Goal: Contribute content: Contribute content

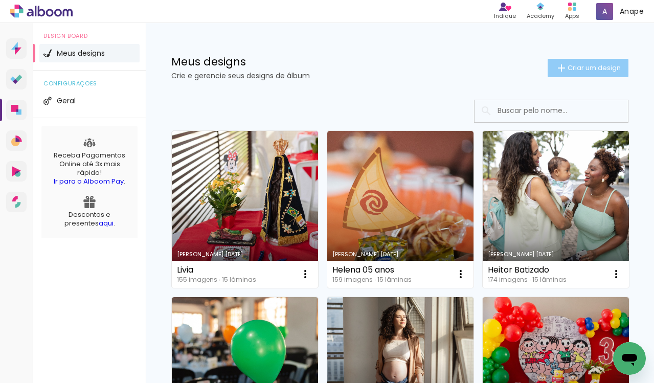
click at [570, 70] on span "Criar um design" at bounding box center [594, 67] width 53 height 7
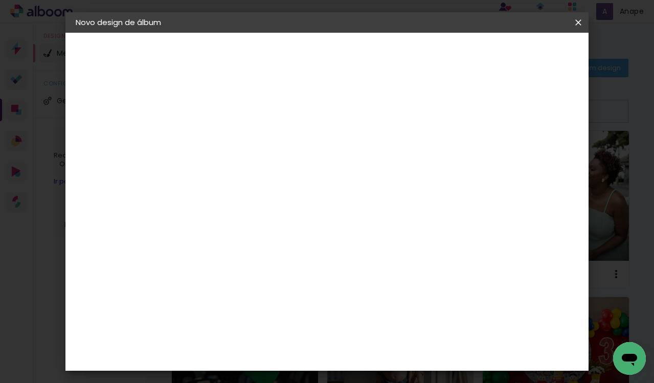
click at [243, 133] on input at bounding box center [243, 137] width 0 height 16
click at [243, 138] on input at bounding box center [243, 137] width 0 height 16
type input "Mat 06 anos"
type paper-input "Mat 06 anos"
click at [0, 0] on slot "Avançar" at bounding box center [0, 0] width 0 height 0
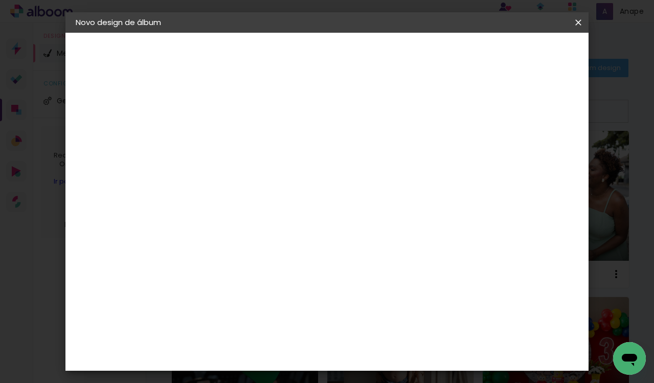
scroll to position [76, 0]
click at [290, 262] on div "AlfaFotoBook" at bounding box center [263, 266] width 54 height 8
click at [434, 61] on paper-button "Avançar" at bounding box center [409, 54] width 50 height 17
click at [312, 248] on span "Mini Ruby" at bounding box center [288, 261] width 48 height 27
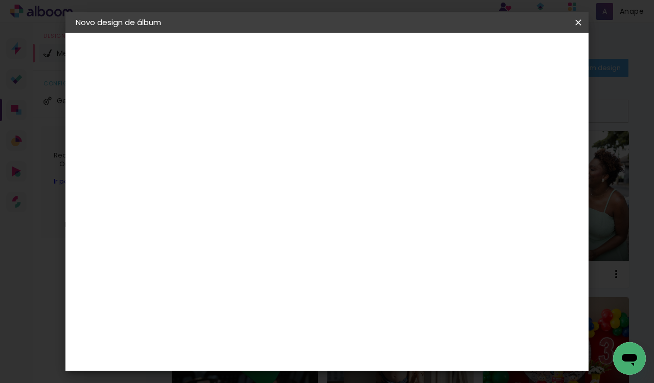
click at [410, 59] on paper-button "Avançar" at bounding box center [385, 54] width 50 height 17
click at [0, 0] on slot "Mostrar sangria" at bounding box center [0, 0] width 0 height 0
type paper-checkbox "on"
click at [522, 52] on span "Iniciar design" at bounding box center [499, 54] width 47 height 7
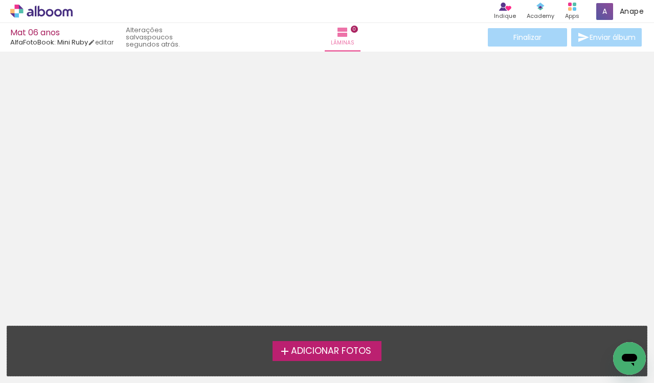
click at [322, 347] on span "Adicionar Fotos" at bounding box center [331, 351] width 80 height 9
click at [0, 0] on input "file" at bounding box center [0, 0] width 0 height 0
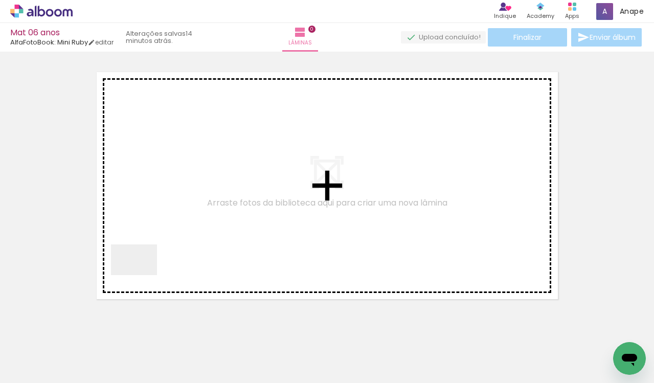
drag, startPoint x: 102, startPoint y: 360, endPoint x: 160, endPoint y: 288, distance: 92.4
click at [173, 207] on quentale-workspace at bounding box center [327, 191] width 654 height 383
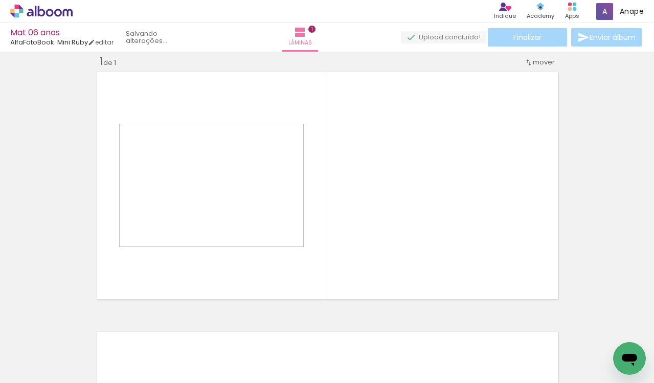
click at [233, 163] on quentale-workspace at bounding box center [327, 191] width 654 height 383
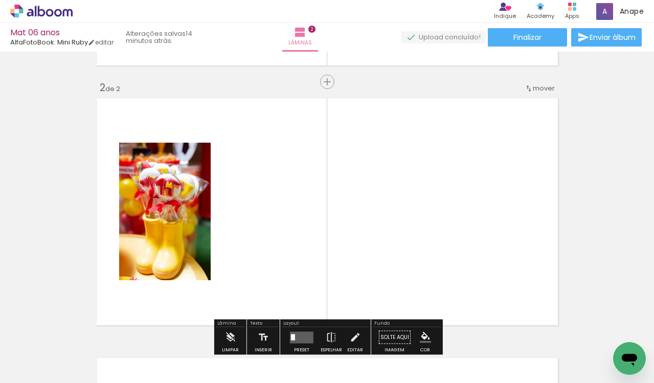
scroll to position [273, 0]
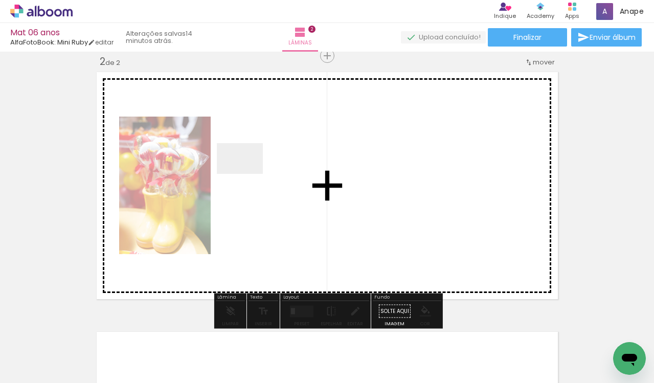
drag, startPoint x: 221, startPoint y: 347, endPoint x: 252, endPoint y: 164, distance: 185.2
click at [252, 165] on quentale-workspace at bounding box center [327, 191] width 654 height 383
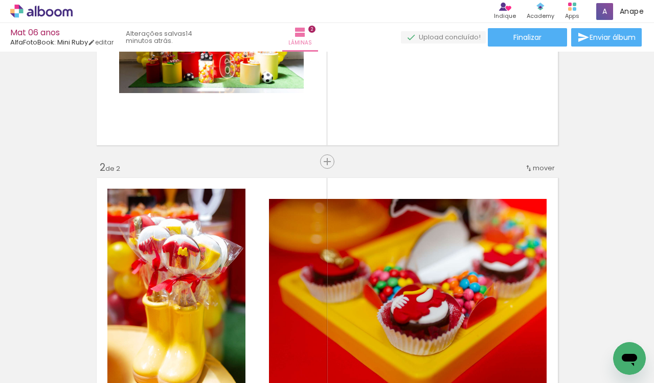
scroll to position [161, 0]
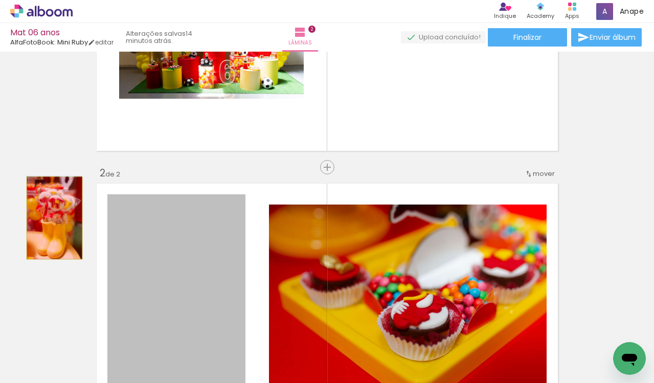
drag, startPoint x: 205, startPoint y: 231, endPoint x: 55, endPoint y: 218, distance: 150.5
click at [55, 218] on div "Inserir lâmina 1 de 2 Inserir lâmina 2 de 2" at bounding box center [327, 284] width 654 height 780
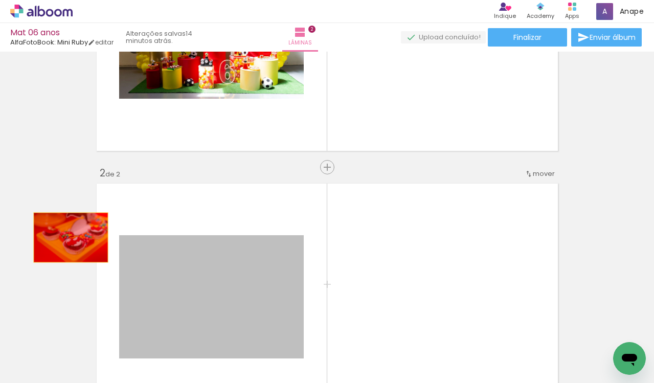
drag, startPoint x: 260, startPoint y: 273, endPoint x: 64, endPoint y: 236, distance: 199.4
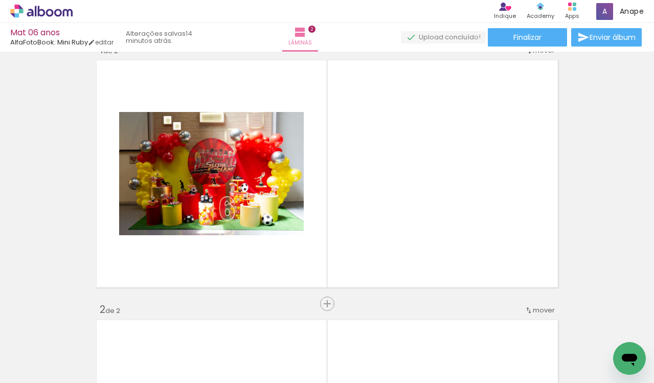
scroll to position [0, 0]
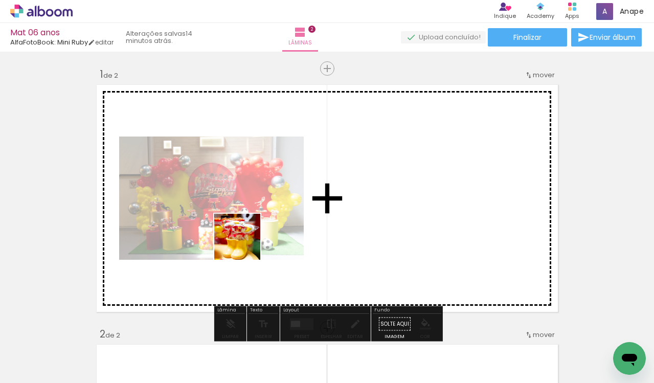
drag, startPoint x: 155, startPoint y: 355, endPoint x: 300, endPoint y: 213, distance: 202.9
click at [309, 187] on quentale-workspace at bounding box center [327, 191] width 654 height 383
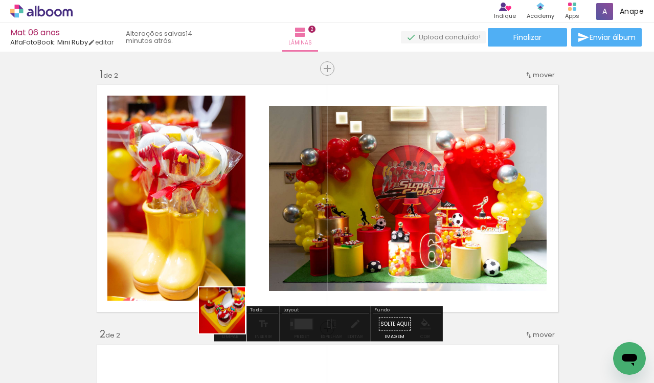
drag, startPoint x: 222, startPoint y: 346, endPoint x: 272, endPoint y: 301, distance: 66.3
click at [274, 222] on quentale-workspace at bounding box center [327, 191] width 654 height 383
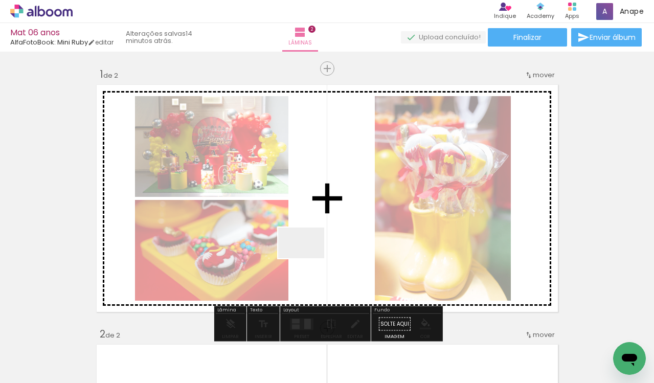
drag, startPoint x: 280, startPoint y: 356, endPoint x: 331, endPoint y: 198, distance: 165.6
click at [331, 198] on quentale-workspace at bounding box center [327, 191] width 654 height 383
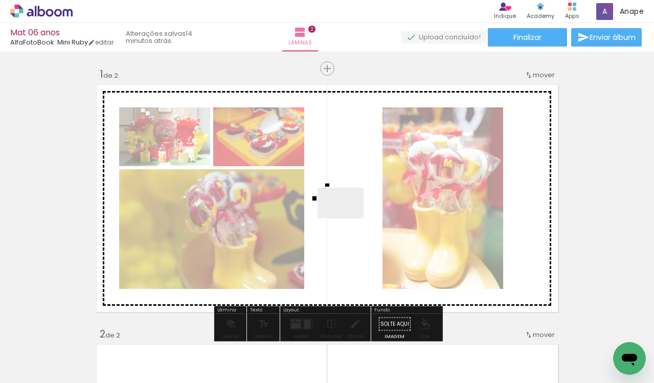
drag, startPoint x: 338, startPoint y: 346, endPoint x: 359, endPoint y: 185, distance: 162.9
click at [359, 168] on quentale-workspace at bounding box center [327, 191] width 654 height 383
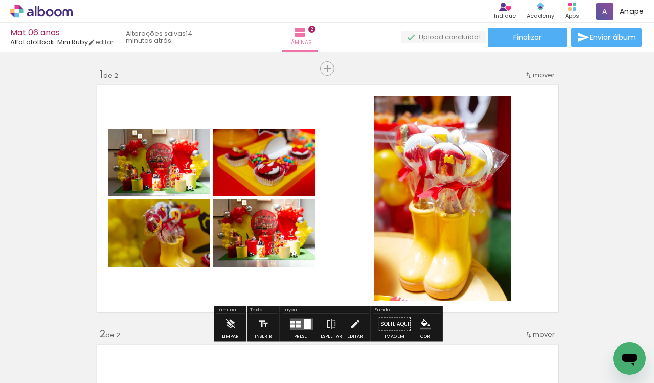
drag, startPoint x: 383, startPoint y: 359, endPoint x: 390, endPoint y: 194, distance: 164.8
click at [390, 188] on quentale-workspace at bounding box center [327, 191] width 654 height 383
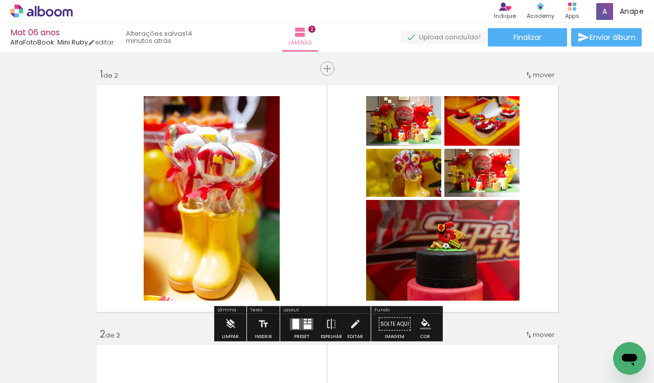
drag, startPoint x: 448, startPoint y: 365, endPoint x: 396, endPoint y: 203, distance: 170.7
click at [396, 207] on quentale-workspace at bounding box center [327, 191] width 654 height 383
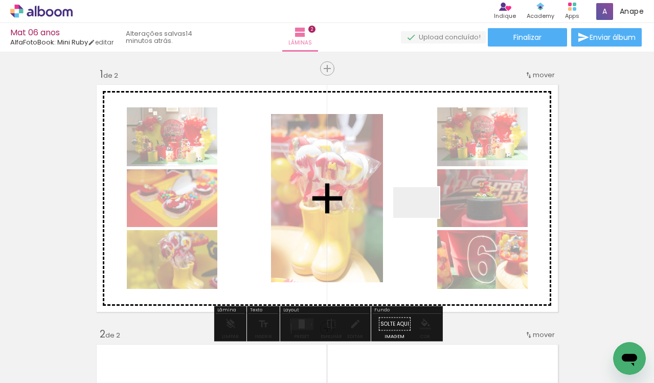
drag, startPoint x: 523, startPoint y: 362, endPoint x: 403, endPoint y: 171, distance: 225.5
click at [404, 172] on quentale-workspace at bounding box center [327, 191] width 654 height 383
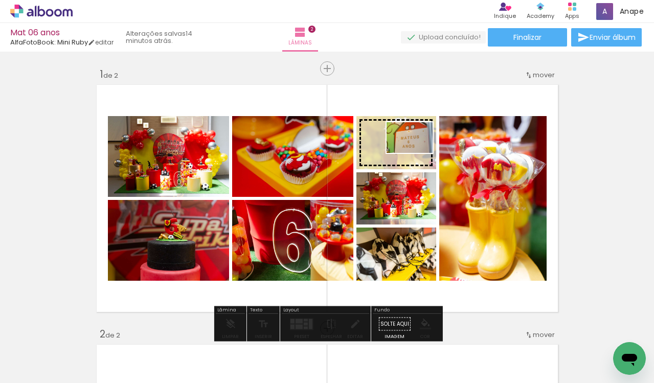
drag, startPoint x: 558, startPoint y: 351, endPoint x: 417, endPoint y: 153, distance: 243.3
click at [417, 153] on quentale-workspace at bounding box center [327, 191] width 654 height 383
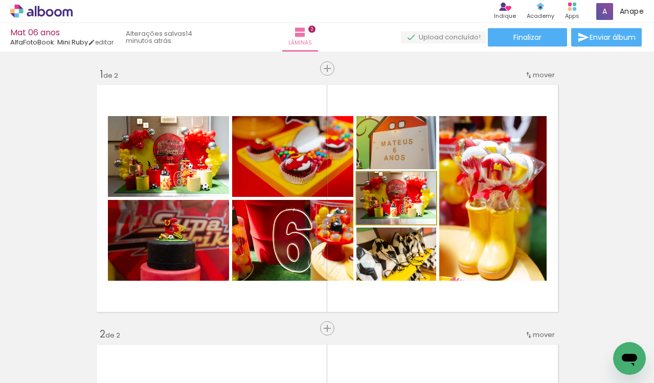
drag, startPoint x: 417, startPoint y: 208, endPoint x: 407, endPoint y: 205, distance: 10.8
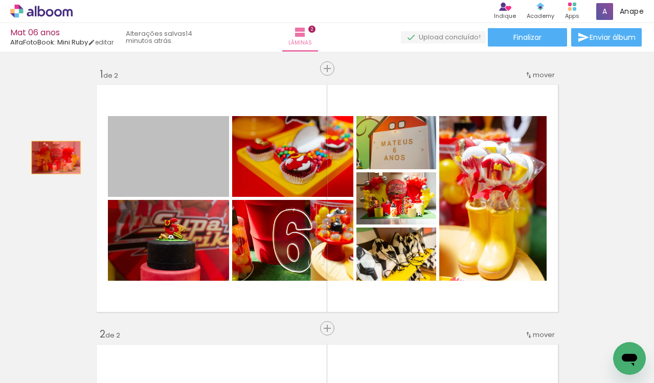
drag, startPoint x: 195, startPoint y: 166, endPoint x: 55, endPoint y: 157, distance: 140.5
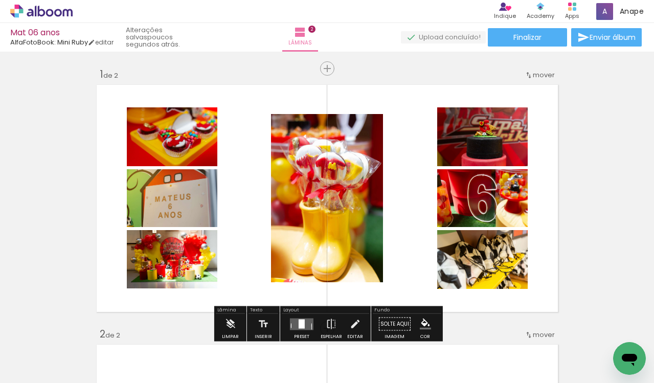
scroll to position [65, 0]
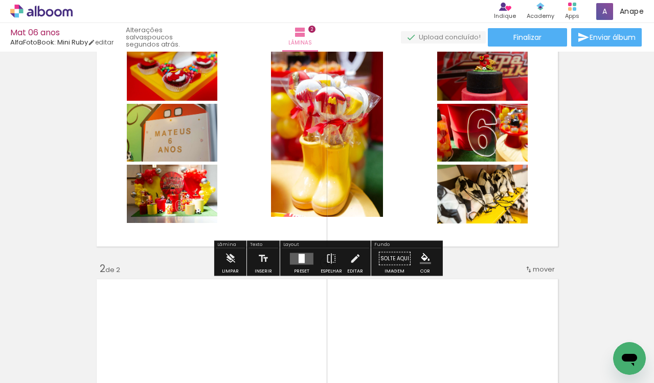
click at [299, 259] on div at bounding box center [302, 258] width 6 height 9
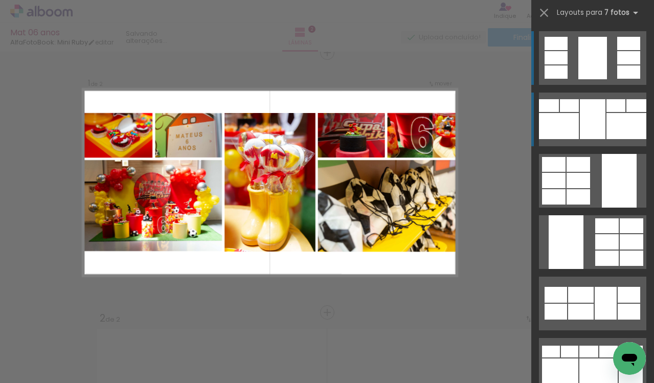
scroll to position [13, 0]
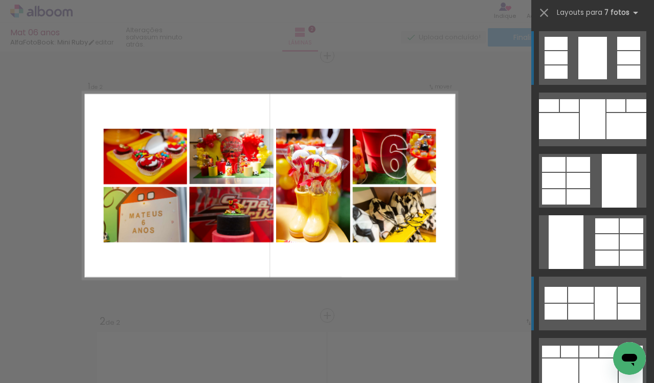
click at [601, 301] on div at bounding box center [606, 303] width 22 height 33
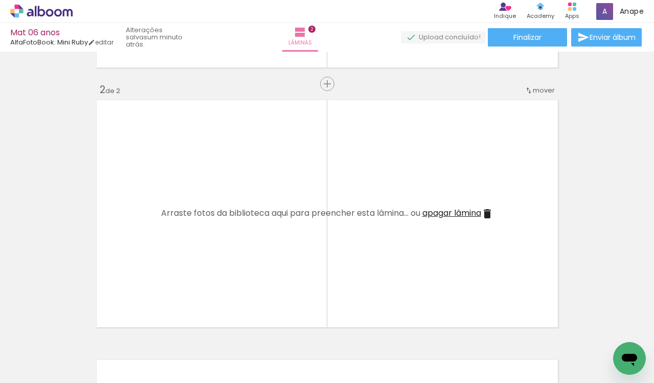
scroll to position [0, 978]
click at [204, 252] on quentale-workspace at bounding box center [327, 191] width 654 height 383
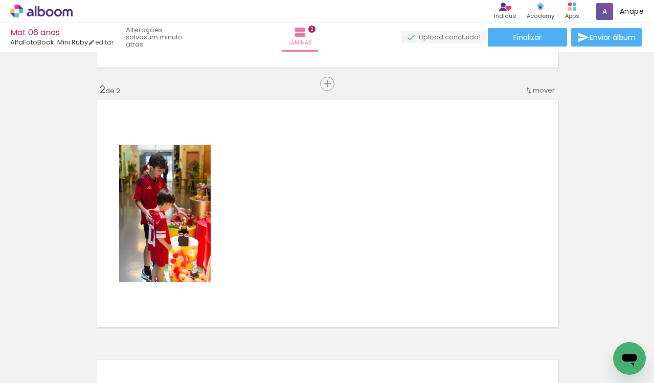
scroll to position [0, 2544]
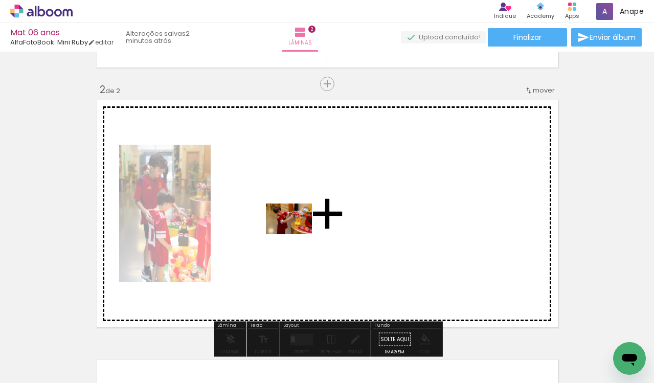
click at [296, 234] on quentale-workspace at bounding box center [327, 191] width 654 height 383
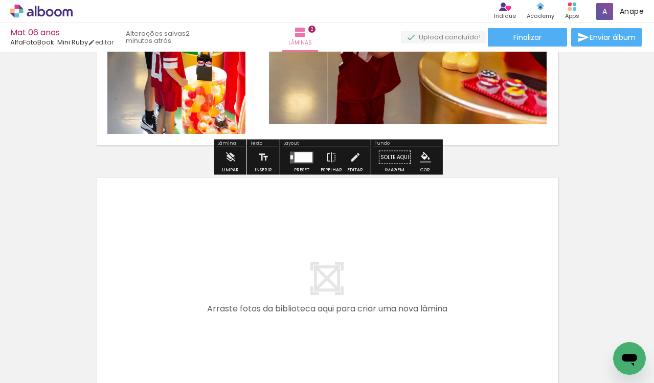
scroll to position [434, 0]
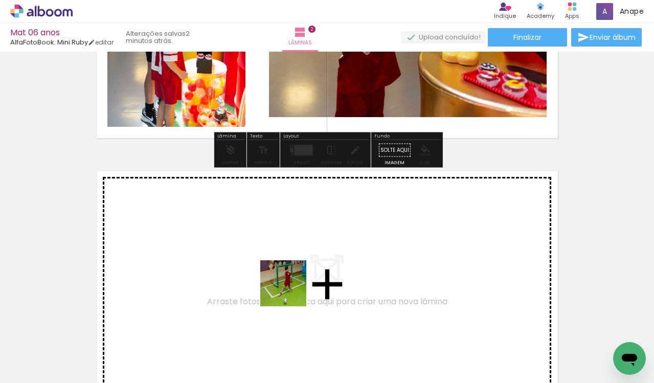
drag, startPoint x: 378, startPoint y: 341, endPoint x: 426, endPoint y: 349, distance: 48.3
click at [290, 291] on quentale-workspace at bounding box center [327, 191] width 654 height 383
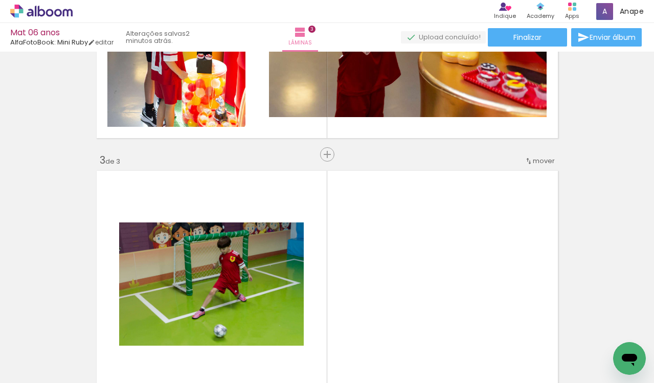
scroll to position [532, 0]
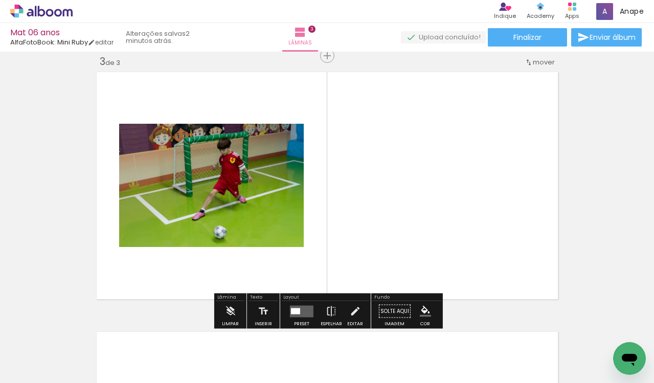
click at [410, 217] on quentale-workspace at bounding box center [327, 191] width 654 height 383
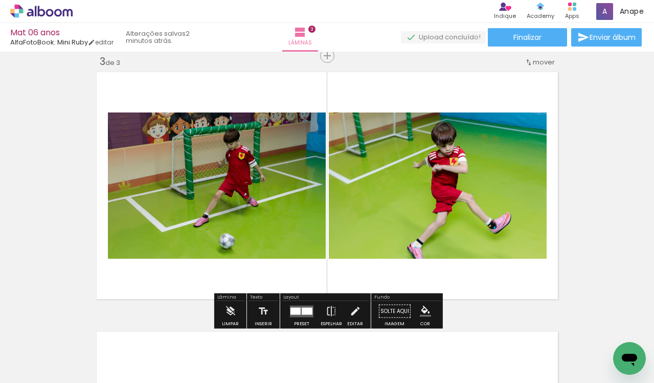
scroll to position [0, 2611]
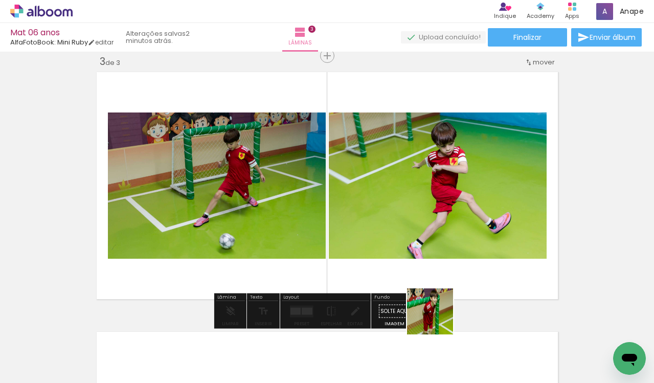
drag, startPoint x: 479, startPoint y: 347, endPoint x: 408, endPoint y: 279, distance: 98.8
click at [371, 251] on quentale-workspace at bounding box center [327, 191] width 654 height 383
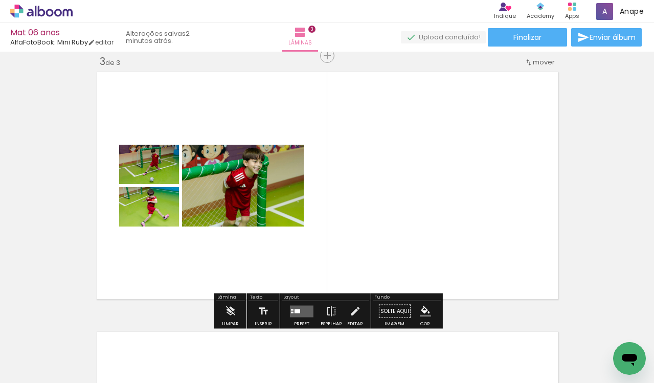
scroll to position [0, 2808]
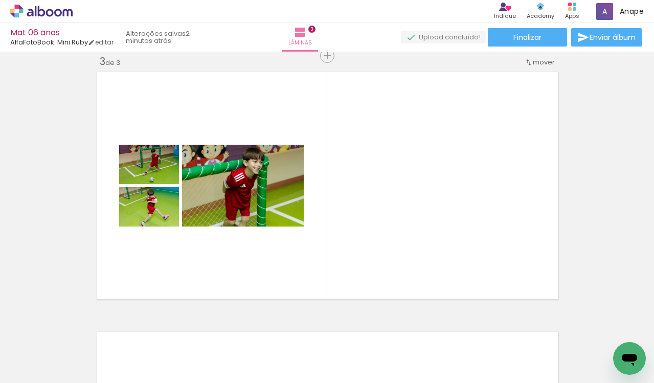
click at [391, 254] on quentale-workspace at bounding box center [327, 191] width 654 height 383
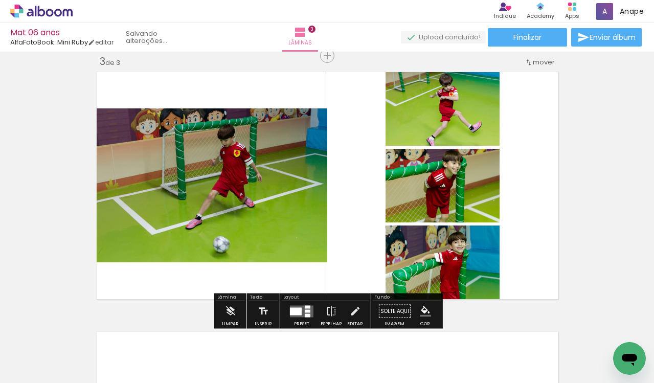
click at [305, 309] on div at bounding box center [308, 310] width 6 height 3
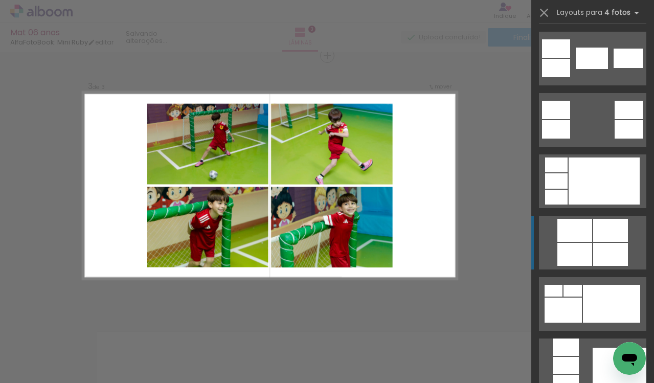
scroll to position [369, 0]
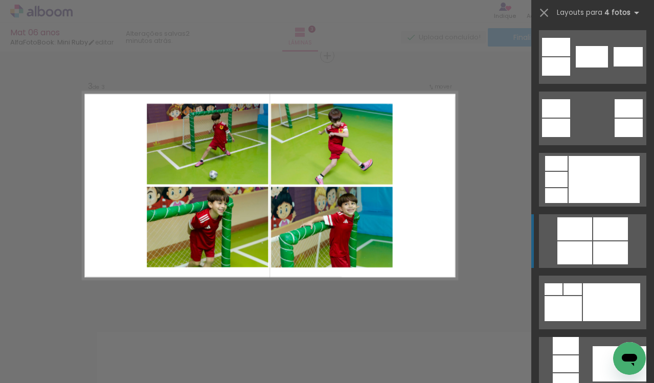
click at [594, 236] on div at bounding box center [610, 228] width 35 height 23
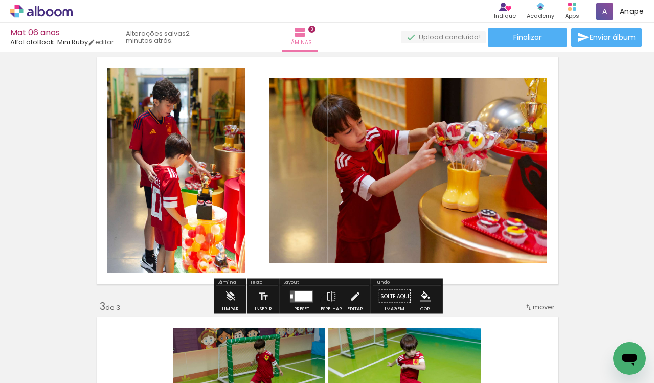
scroll to position [292, 0]
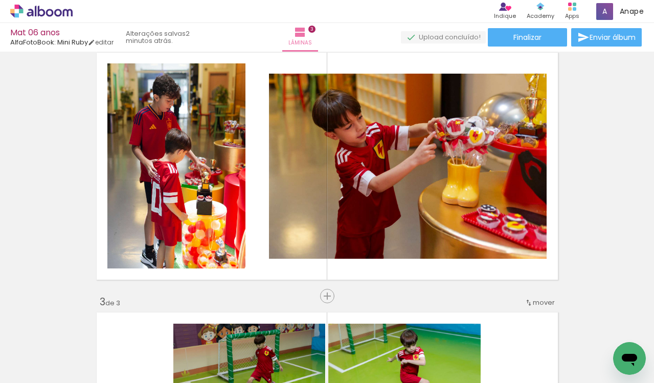
click at [298, 294] on div "Inserir lâmina 1 de 3 Inserir lâmina 2 de 3 Inserir lâmina 3 de 3" at bounding box center [327, 283] width 654 height 1040
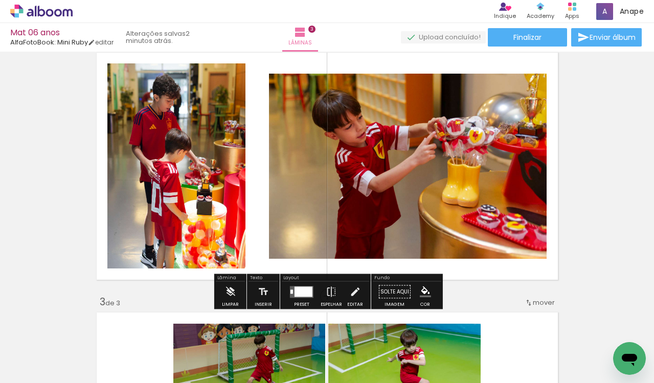
click at [301, 292] on div at bounding box center [304, 291] width 18 height 10
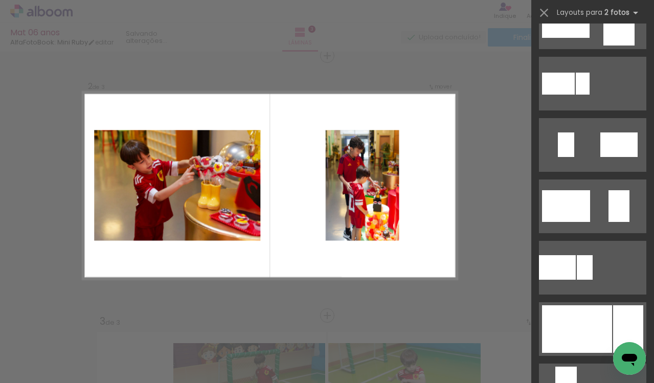
scroll to position [0, 0]
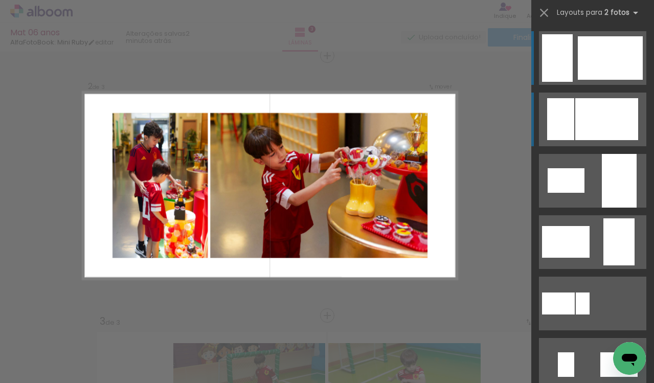
click at [567, 114] on div at bounding box center [560, 119] width 27 height 42
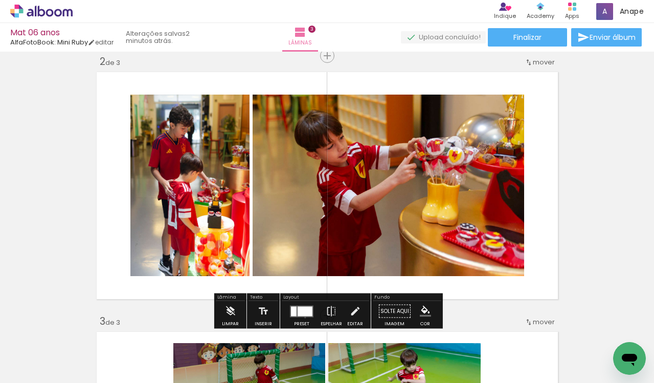
click at [302, 317] on div at bounding box center [302, 311] width 28 height 20
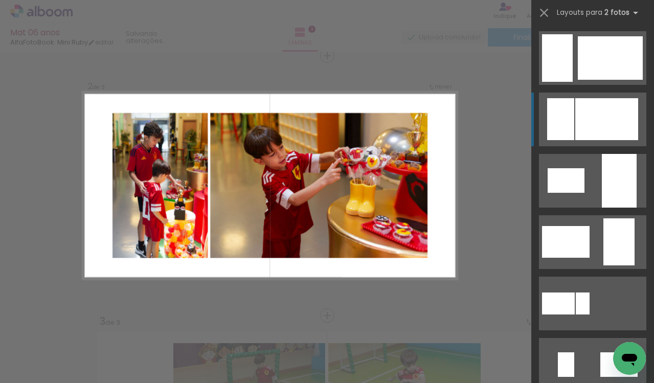
scroll to position [61, 0]
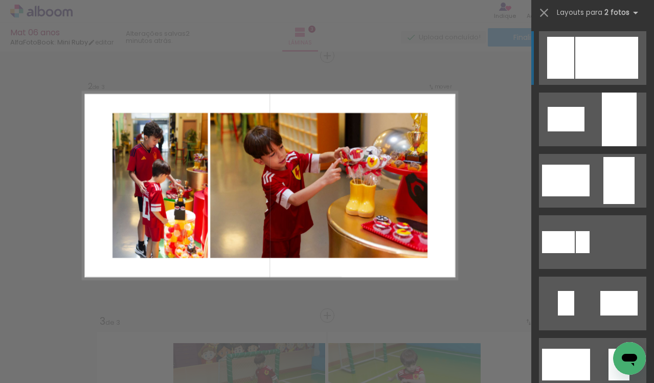
click at [595, 58] on div at bounding box center [606, 58] width 63 height 42
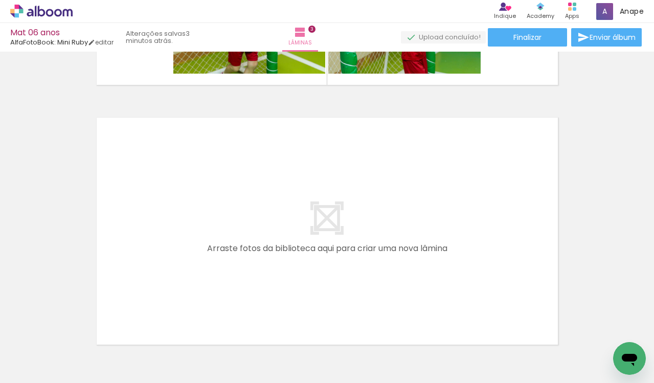
scroll to position [812, 0]
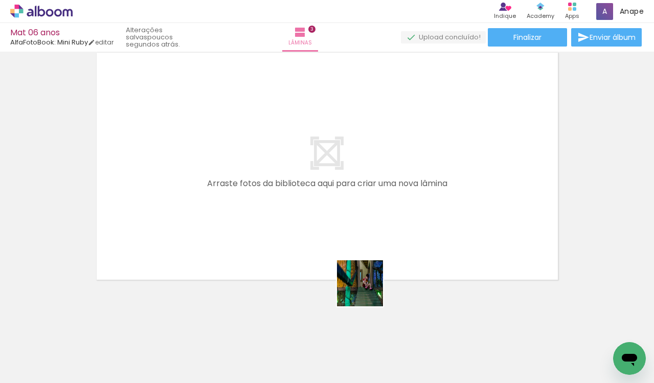
drag, startPoint x: 421, startPoint y: 348, endPoint x: 481, endPoint y: 338, distance: 60.7
click at [345, 269] on quentale-workspace at bounding box center [327, 191] width 654 height 383
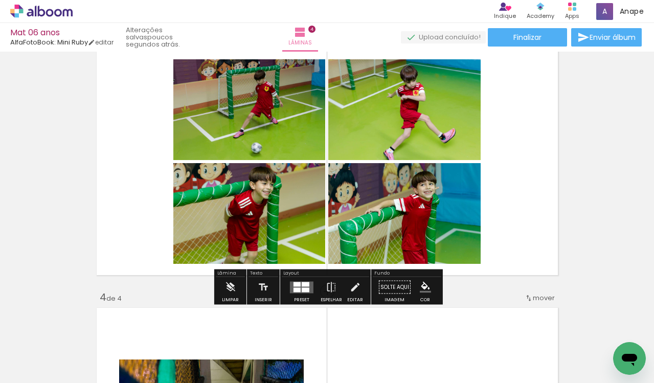
scroll to position [560, 0]
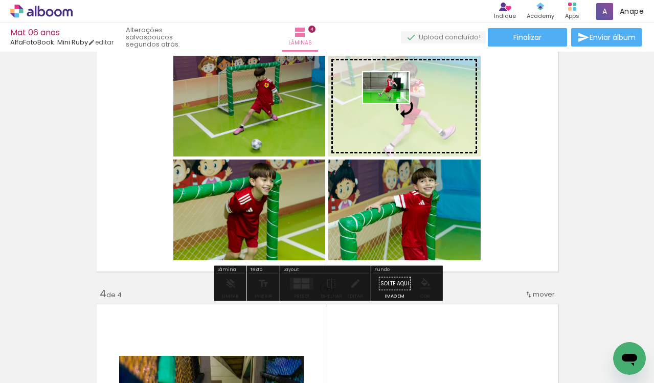
drag, startPoint x: 317, startPoint y: 346, endPoint x: 394, endPoint y: 102, distance: 255.3
click at [394, 103] on quentale-workspace at bounding box center [327, 191] width 654 height 383
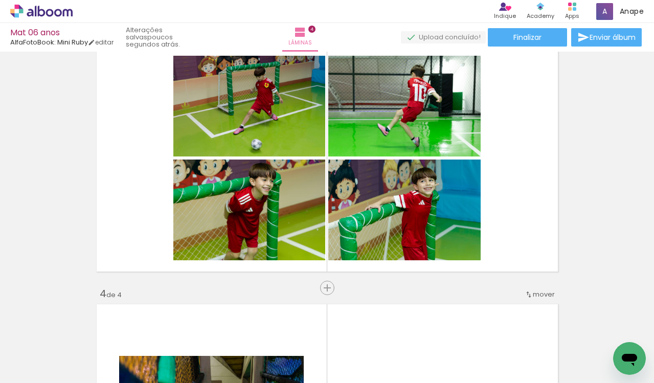
scroll to position [0, 3424]
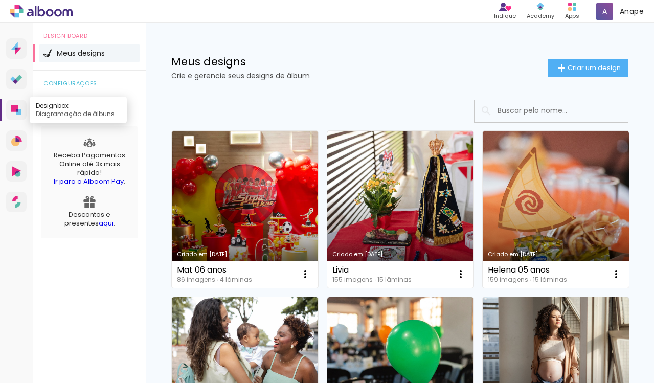
click at [11, 107] on icon at bounding box center [14, 108] width 7 height 7
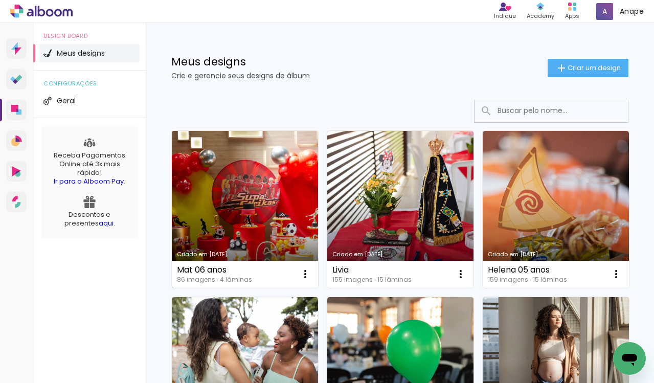
click at [238, 182] on link "Criado em [DATE]" at bounding box center [245, 209] width 146 height 157
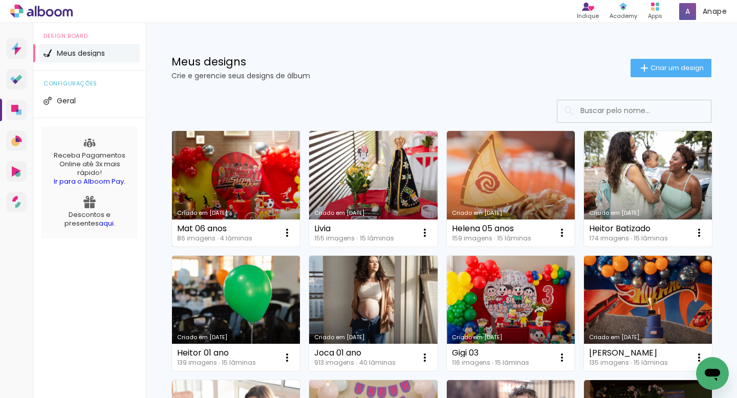
click at [251, 170] on link "Criado em [DATE]" at bounding box center [236, 189] width 128 height 116
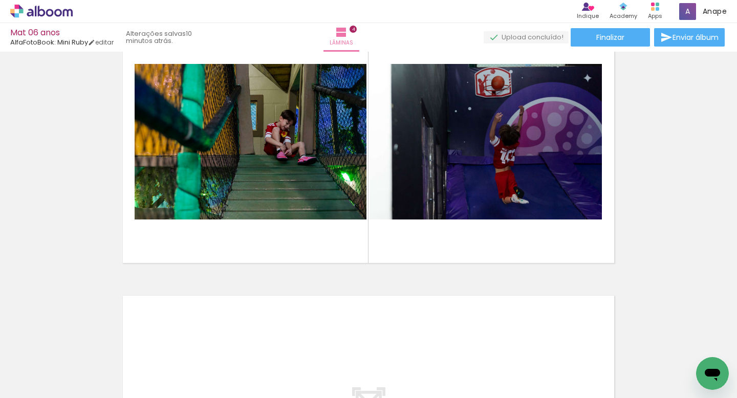
scroll to position [0, 1127]
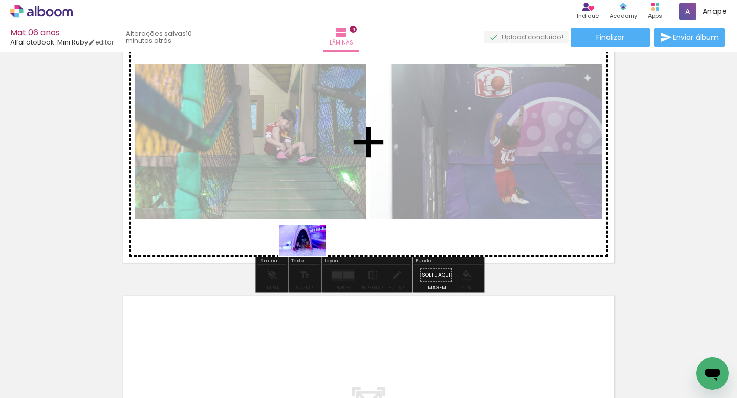
drag, startPoint x: 255, startPoint y: 365, endPoint x: 310, endPoint y: 256, distance: 121.9
click at [310, 256] on quentale-workspace at bounding box center [368, 199] width 737 height 398
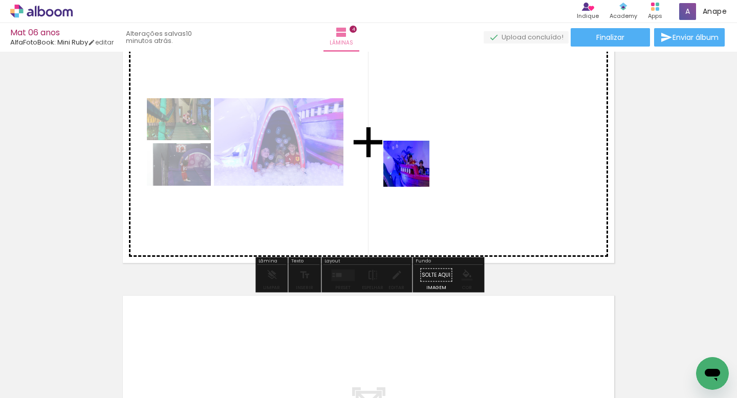
drag, startPoint x: 302, startPoint y: 370, endPoint x: 419, endPoint y: 167, distance: 234.7
click at [420, 167] on quentale-workspace at bounding box center [368, 199] width 737 height 398
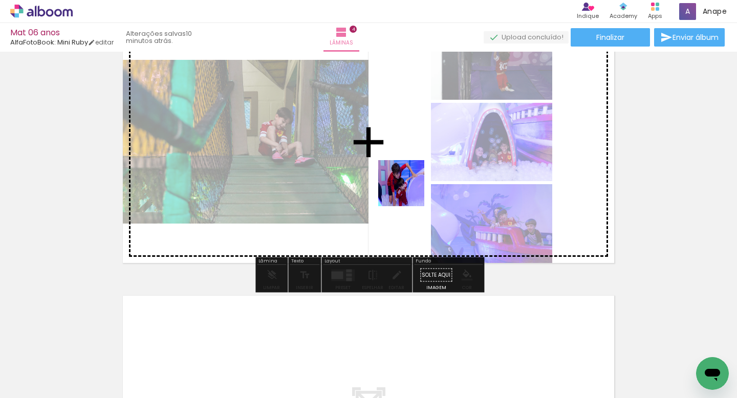
drag, startPoint x: 409, startPoint y: 369, endPoint x: 408, endPoint y: 163, distance: 205.6
click at [408, 163] on quentale-workspace at bounding box center [368, 199] width 737 height 398
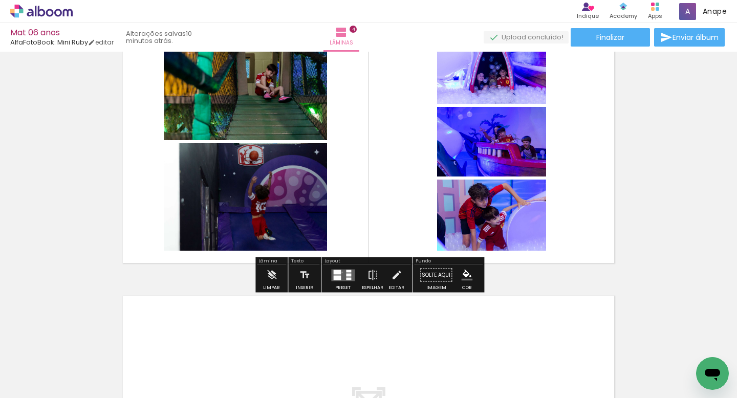
click at [340, 272] on quentale-layouter at bounding box center [343, 275] width 24 height 12
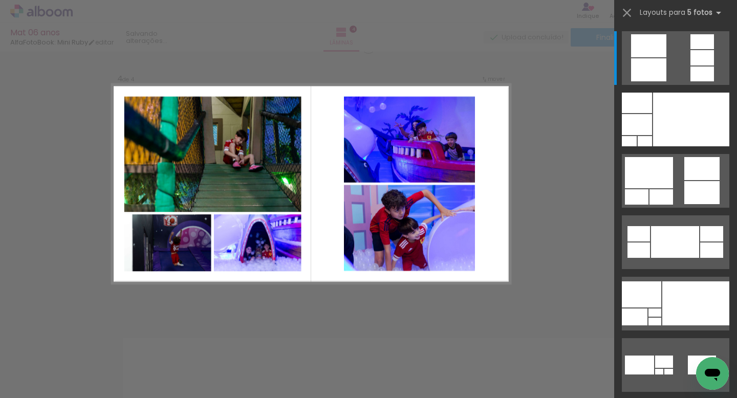
scroll to position [837, 0]
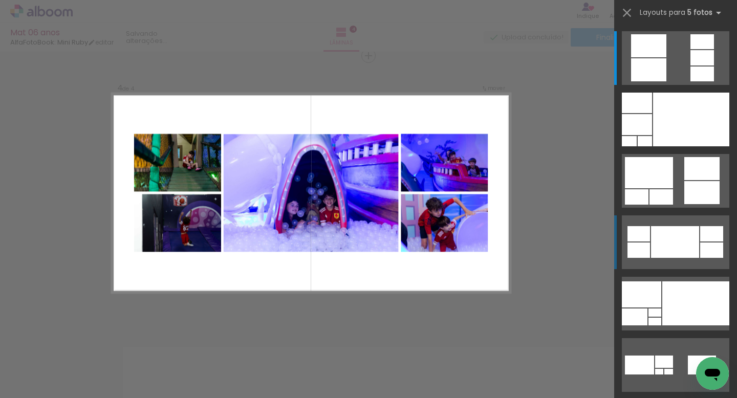
click at [664, 238] on div at bounding box center [675, 242] width 48 height 32
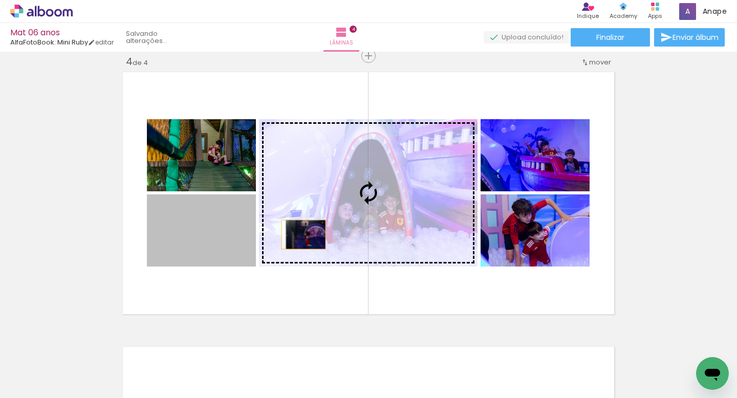
drag, startPoint x: 227, startPoint y: 242, endPoint x: 337, endPoint y: 225, distance: 110.8
click at [0, 0] on slot at bounding box center [0, 0] width 0 height 0
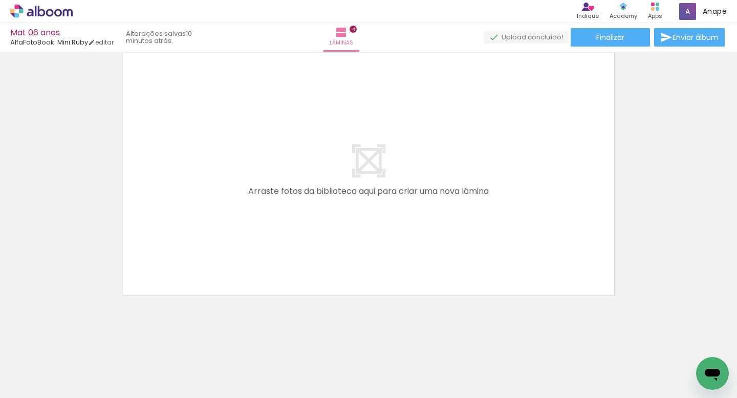
scroll to position [0, 3345]
drag, startPoint x: 439, startPoint y: 367, endPoint x: 375, endPoint y: 219, distance: 161.1
click at [376, 219] on quentale-workspace at bounding box center [368, 199] width 737 height 398
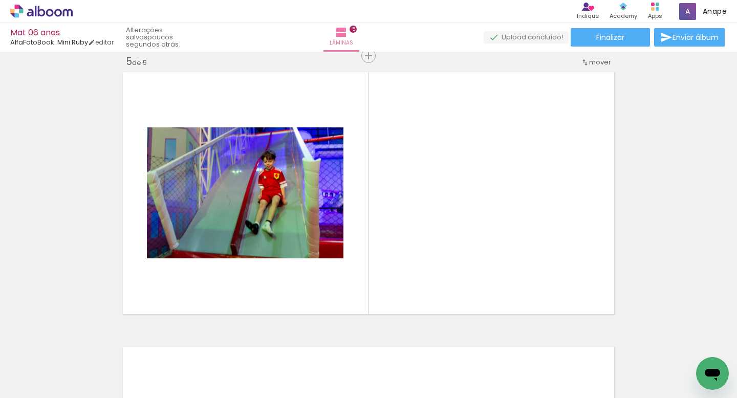
scroll to position [1111, 0]
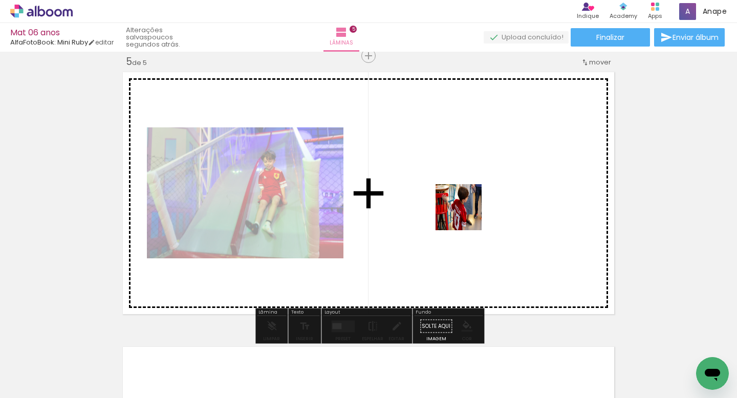
click at [457, 168] on quentale-workspace at bounding box center [368, 199] width 737 height 398
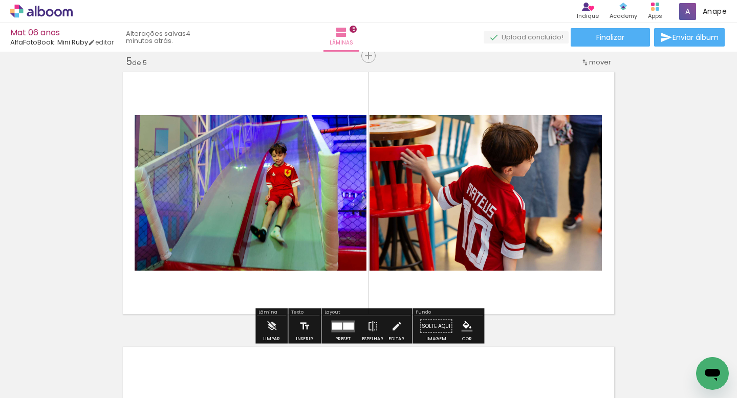
scroll to position [0, 3570]
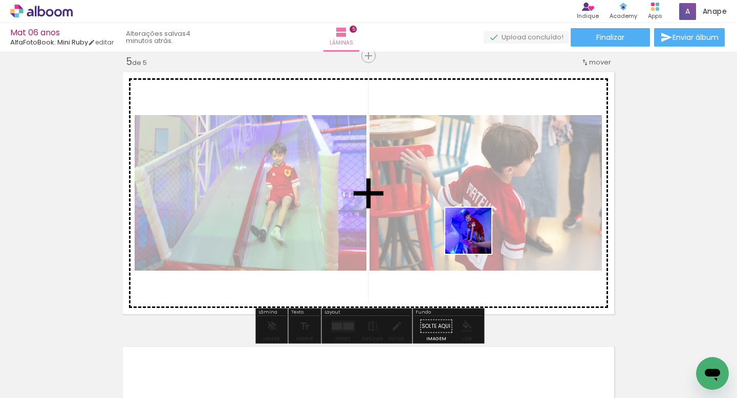
drag, startPoint x: 437, startPoint y: 366, endPoint x: 476, endPoint y: 237, distance: 134.5
click at [476, 237] on quentale-workspace at bounding box center [368, 199] width 737 height 398
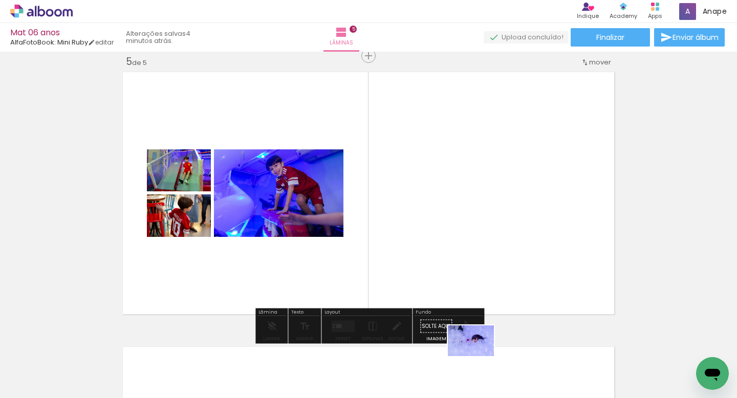
drag, startPoint x: 491, startPoint y: 372, endPoint x: 481, endPoint y: 365, distance: 11.7
click at [481, 365] on div at bounding box center [485, 364] width 51 height 34
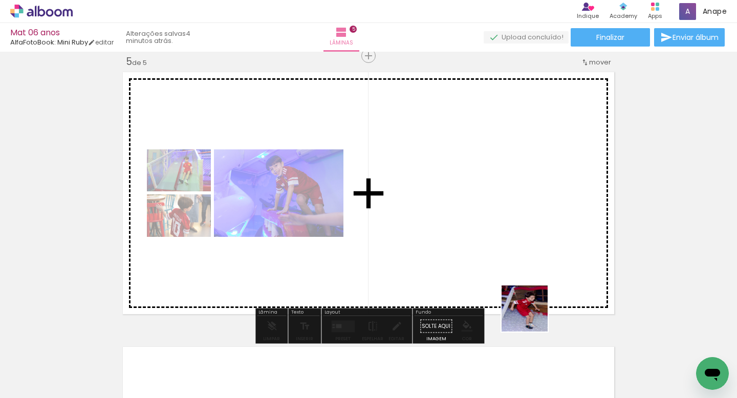
click at [472, 268] on quentale-workspace at bounding box center [368, 199] width 737 height 398
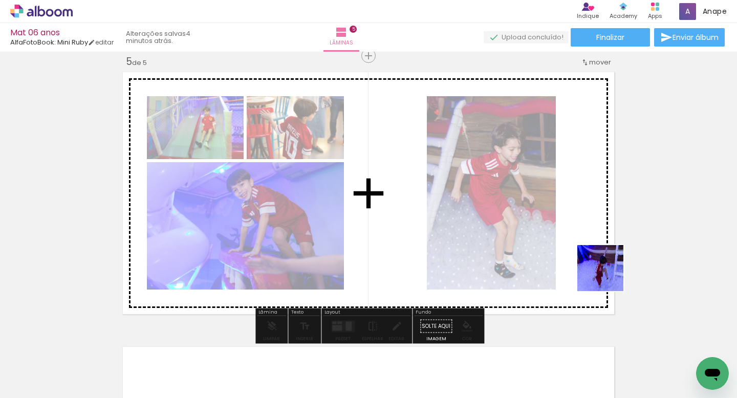
drag, startPoint x: 616, startPoint y: 365, endPoint x: 605, endPoint y: 226, distance: 140.1
click at [606, 226] on quentale-workspace at bounding box center [368, 199] width 737 height 398
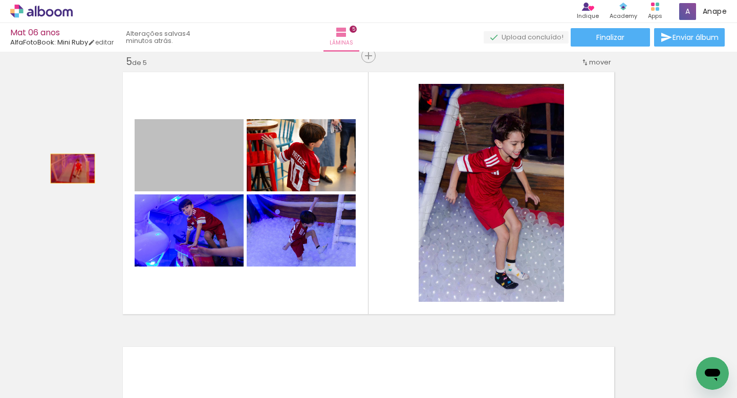
drag, startPoint x: 220, startPoint y: 162, endPoint x: 157, endPoint y: 181, distance: 66.2
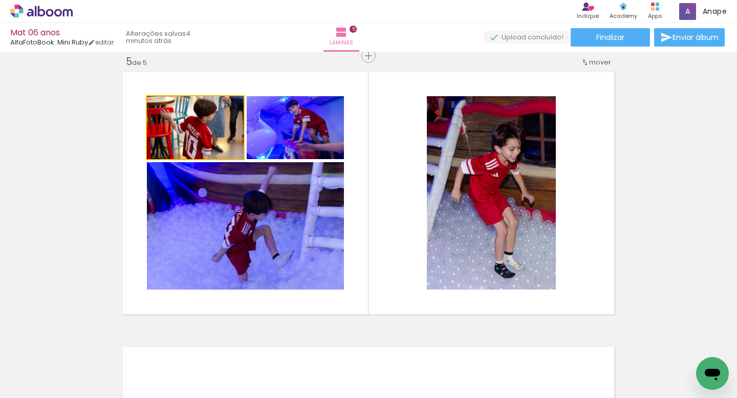
drag, startPoint x: 219, startPoint y: 144, endPoint x: 54, endPoint y: 149, distance: 164.8
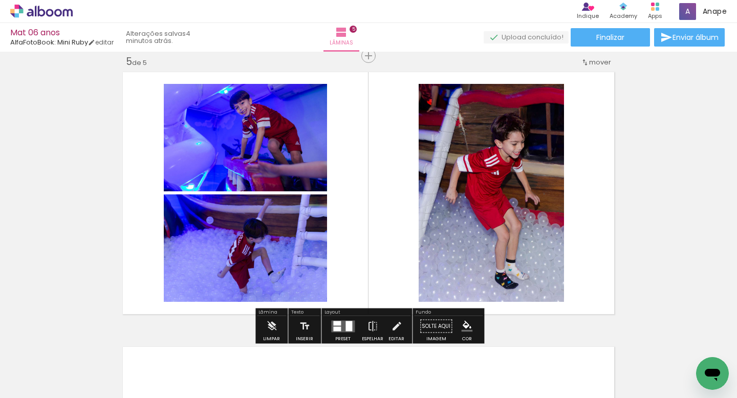
click at [340, 324] on quentale-layouter at bounding box center [343, 326] width 24 height 12
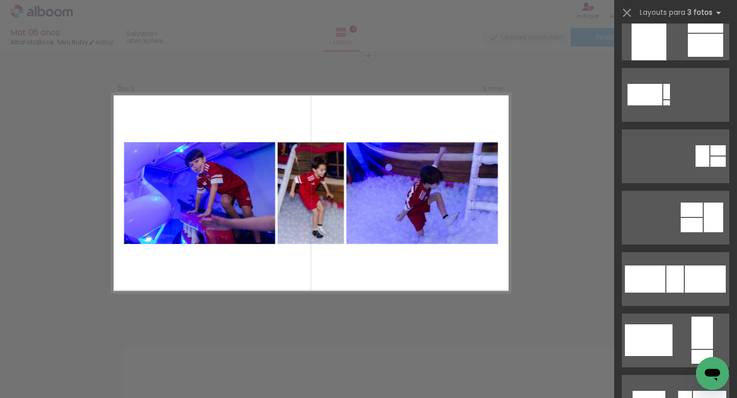
scroll to position [651, 0]
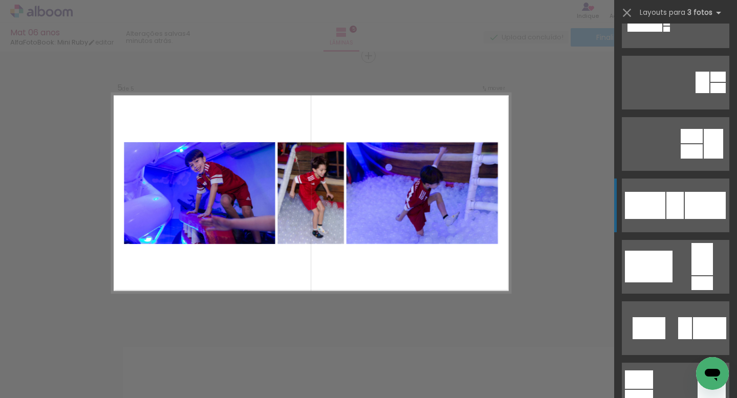
click at [671, 199] on div at bounding box center [674, 205] width 17 height 27
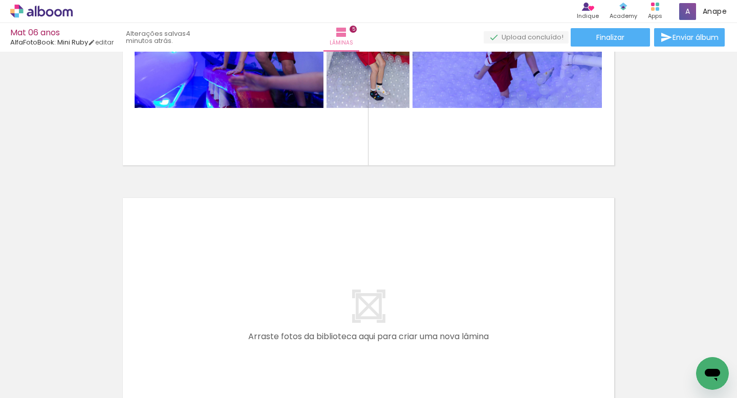
scroll to position [0, 1324]
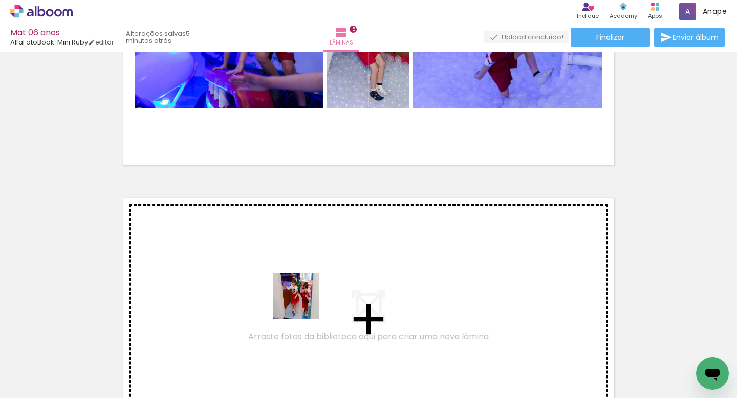
click at [282, 278] on quentale-workspace at bounding box center [368, 199] width 737 height 398
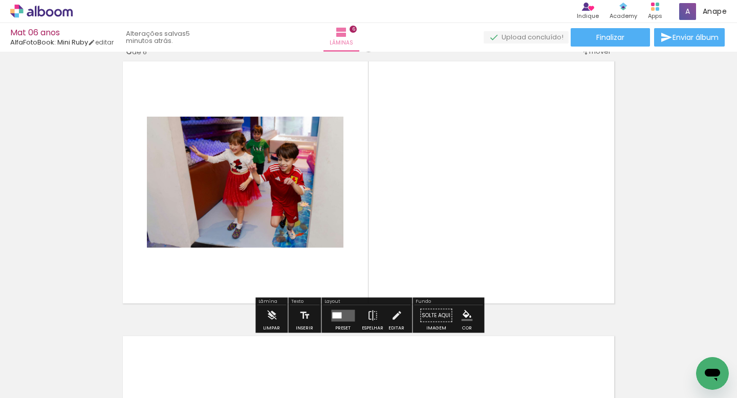
scroll to position [1422, 0]
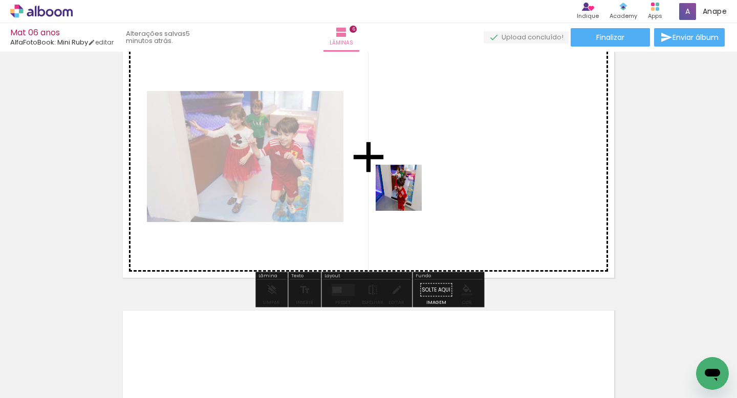
click at [407, 190] on quentale-workspace at bounding box center [368, 199] width 737 height 398
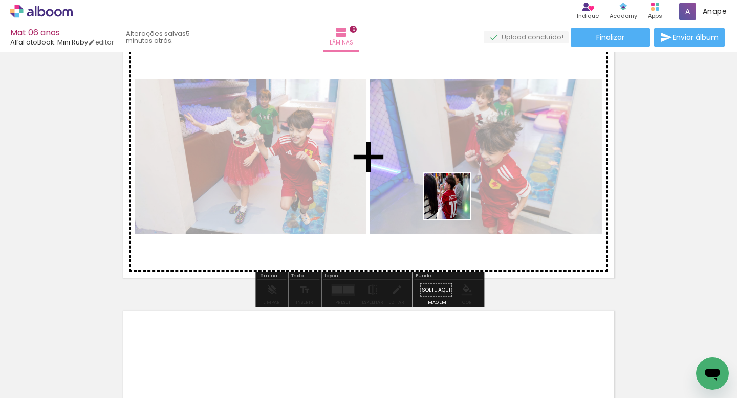
drag, startPoint x: 505, startPoint y: 369, endPoint x: 454, endPoint y: 207, distance: 170.2
click at [454, 202] on quentale-workspace at bounding box center [368, 199] width 737 height 398
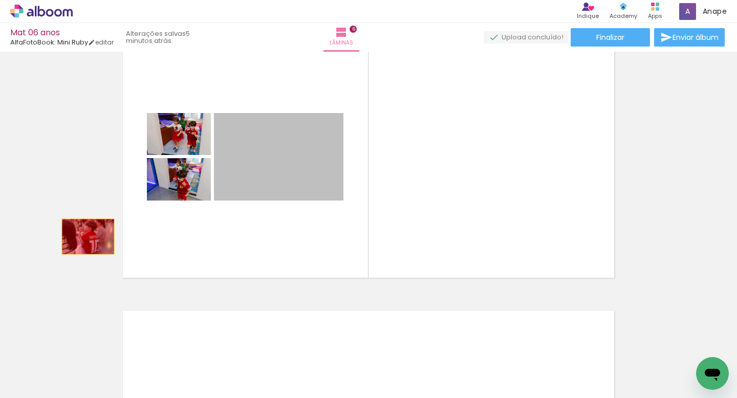
drag, startPoint x: 304, startPoint y: 159, endPoint x: 71, endPoint y: 230, distance: 244.3
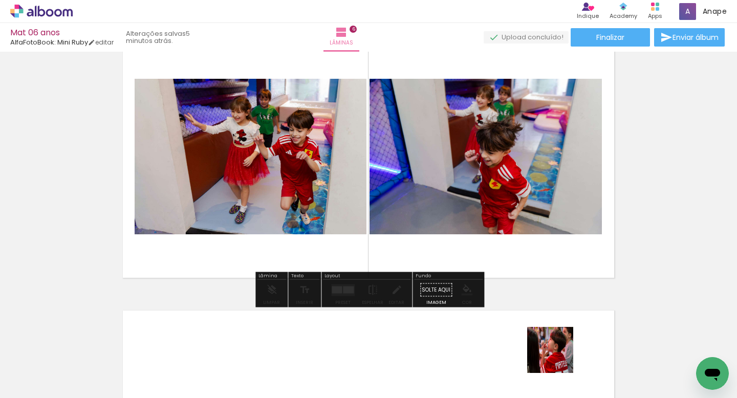
drag, startPoint x: 566, startPoint y: 364, endPoint x: 506, endPoint y: 280, distance: 102.9
click at [462, 212] on quentale-workspace at bounding box center [368, 199] width 737 height 398
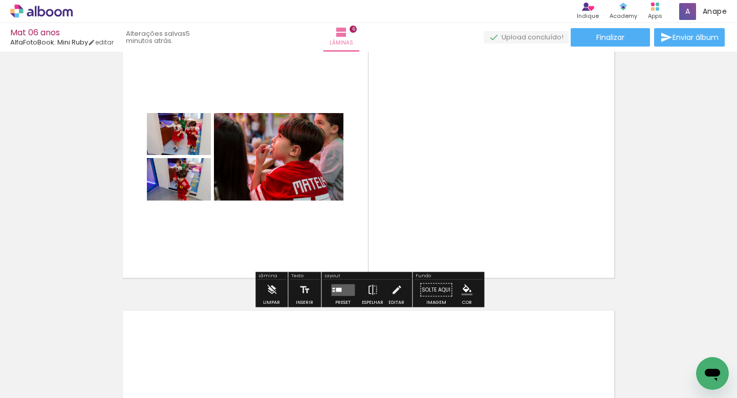
scroll to position [0, 1458]
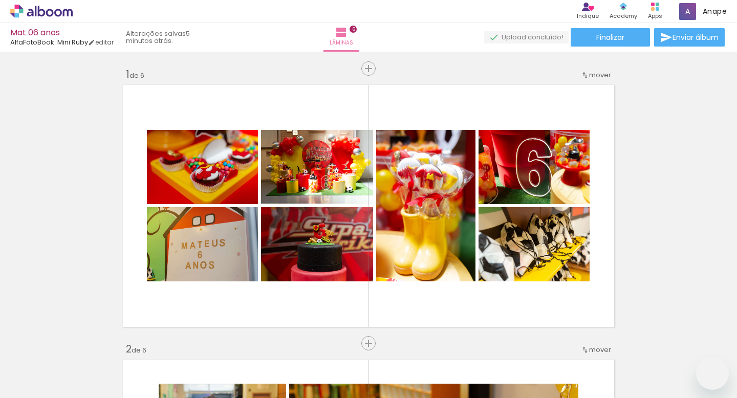
drag, startPoint x: 474, startPoint y: 239, endPoint x: 479, endPoint y: 170, distance: 69.2
click at [480, 170] on quentale-workspace at bounding box center [368, 199] width 737 height 398
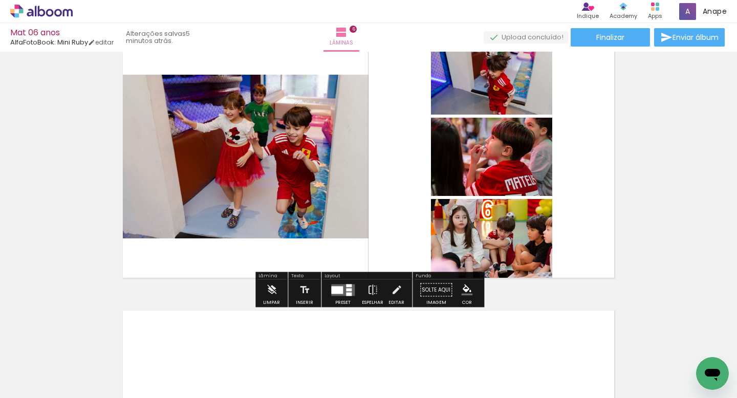
scroll to position [0, 1591]
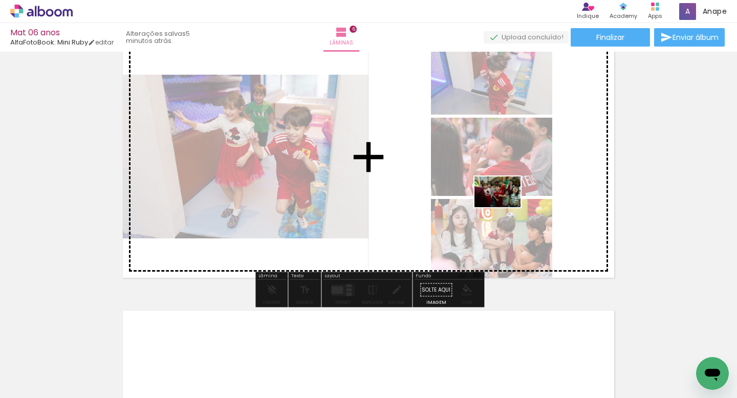
drag, startPoint x: 470, startPoint y: 368, endPoint x: 505, endPoint y: 207, distance: 164.8
click at [505, 207] on quentale-workspace at bounding box center [368, 199] width 737 height 398
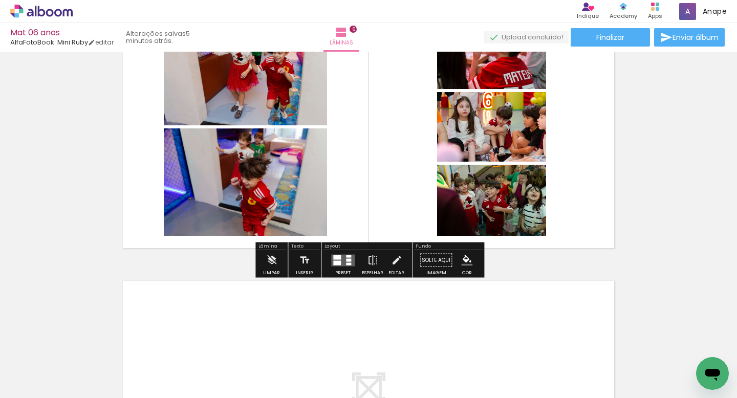
scroll to position [1453, 0]
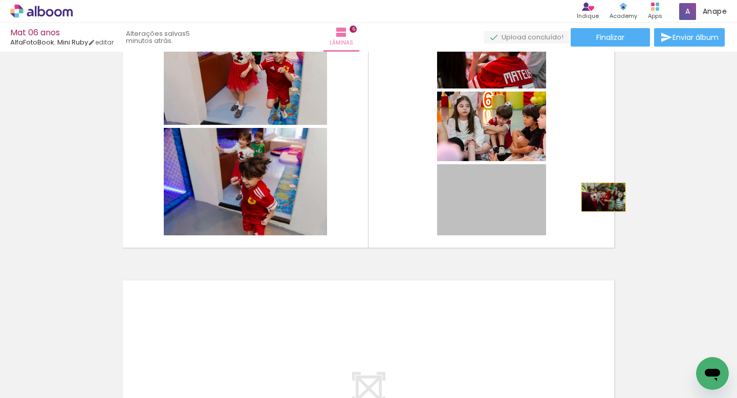
drag, startPoint x: 481, startPoint y: 199, endPoint x: 625, endPoint y: 193, distance: 143.9
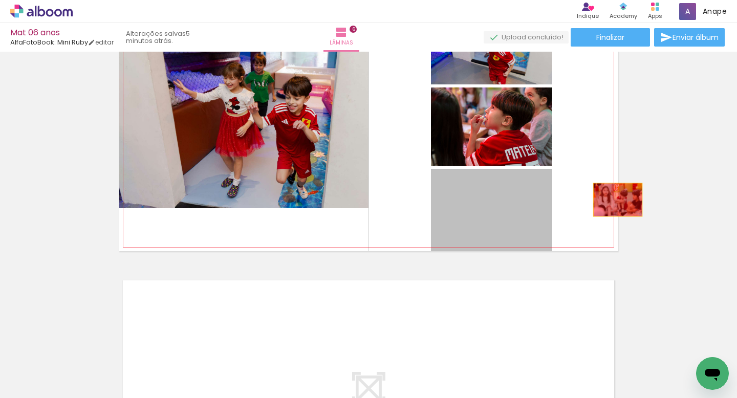
drag, startPoint x: 496, startPoint y: 208, endPoint x: 634, endPoint y: 193, distance: 138.8
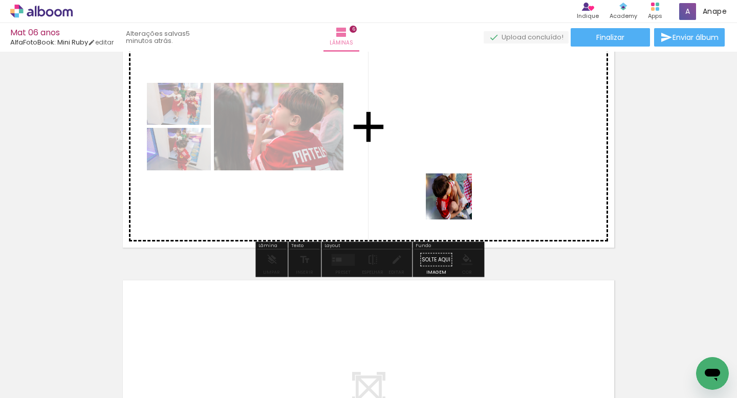
click at [457, 196] on quentale-workspace at bounding box center [368, 199] width 737 height 398
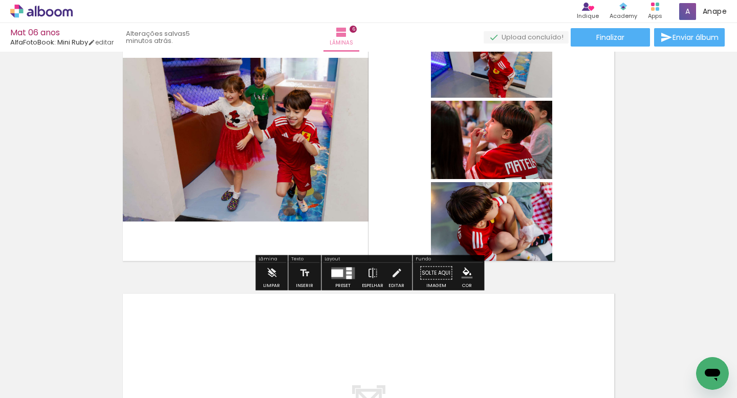
scroll to position [1431, 0]
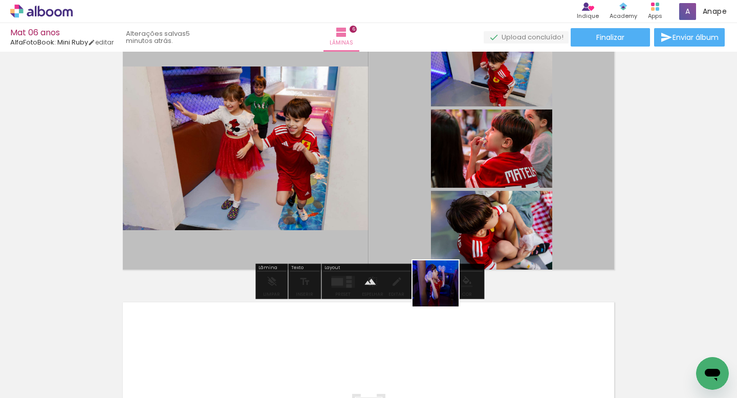
drag, startPoint x: 462, startPoint y: 364, endPoint x: 414, endPoint y: 198, distance: 172.2
click at [414, 198] on quentale-workspace at bounding box center [368, 199] width 737 height 398
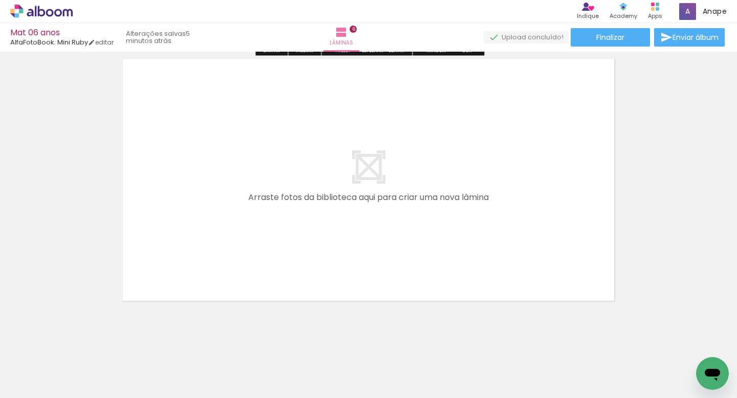
scroll to position [1678, 0]
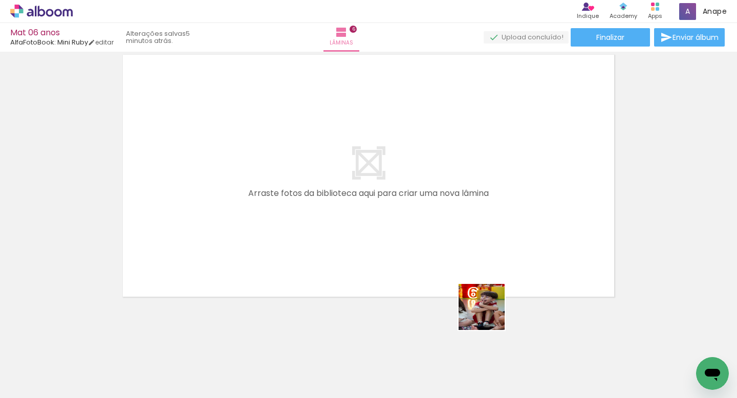
drag, startPoint x: 573, startPoint y: 372, endPoint x: 448, endPoint y: 265, distance: 164.4
click at [448, 266] on quentale-workspace at bounding box center [368, 199] width 737 height 398
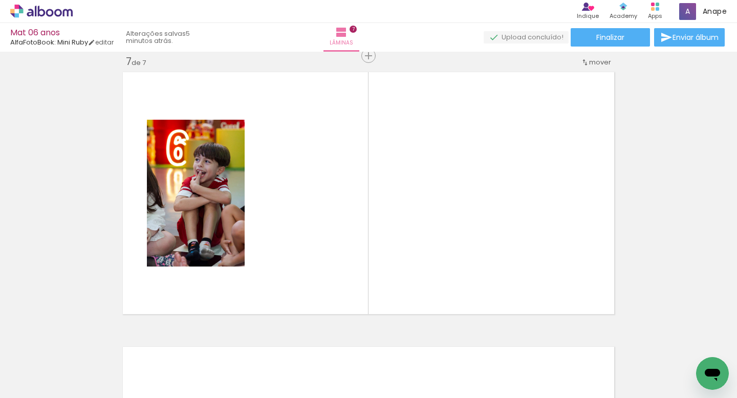
scroll to position [0, 1620]
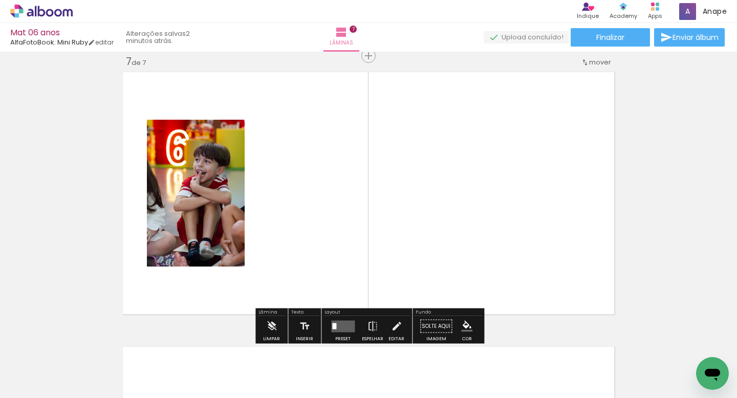
scroll to position [0, 1605]
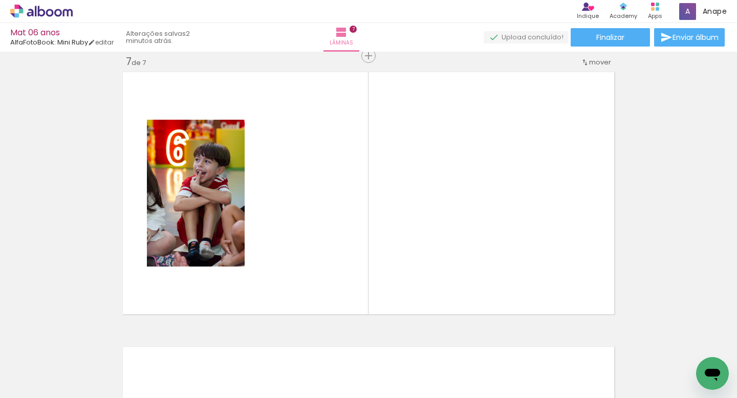
click at [331, 185] on quentale-workspace at bounding box center [368, 199] width 737 height 398
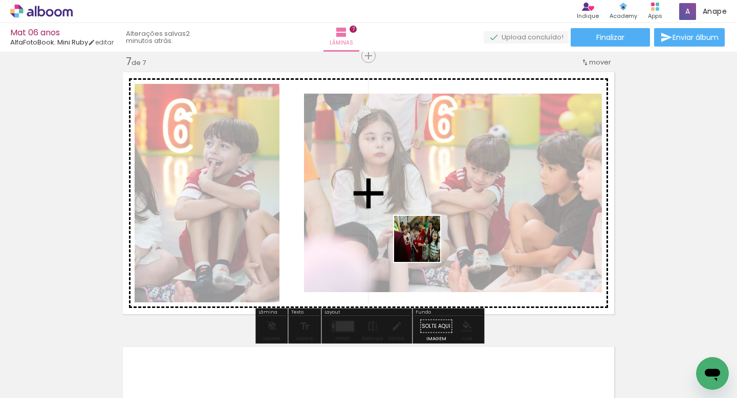
drag, startPoint x: 447, startPoint y: 367, endPoint x: 424, endPoint y: 242, distance: 126.5
click at [424, 242] on quentale-workspace at bounding box center [368, 199] width 737 height 398
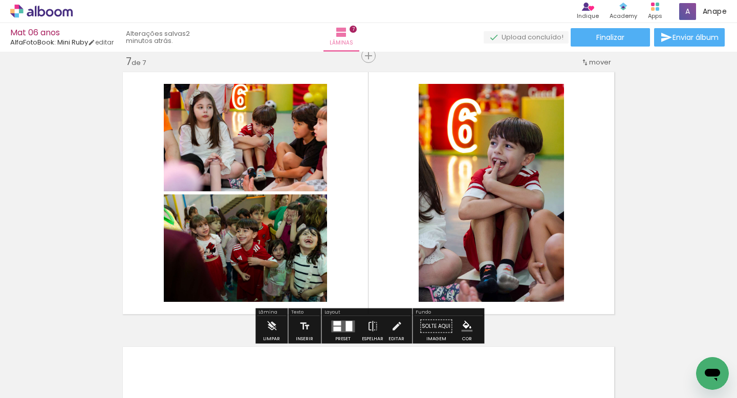
scroll to position [0, 1768]
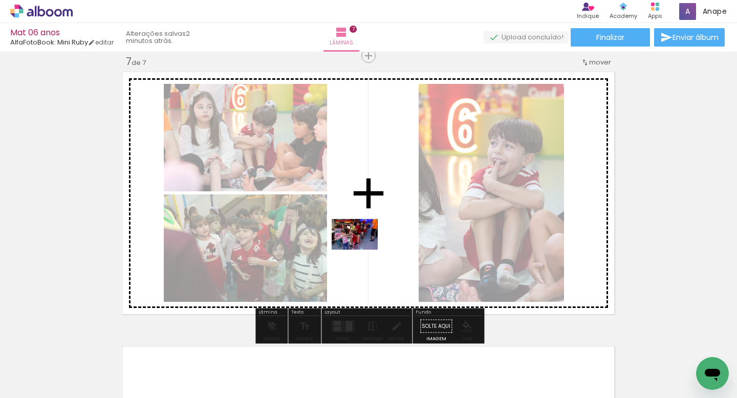
drag, startPoint x: 463, startPoint y: 366, endPoint x: 356, endPoint y: 241, distance: 163.9
click at [357, 241] on quentale-workspace at bounding box center [368, 199] width 737 height 398
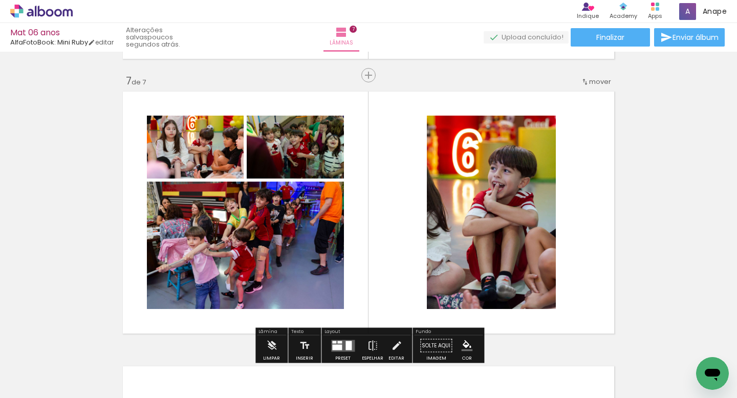
scroll to position [1645, 0]
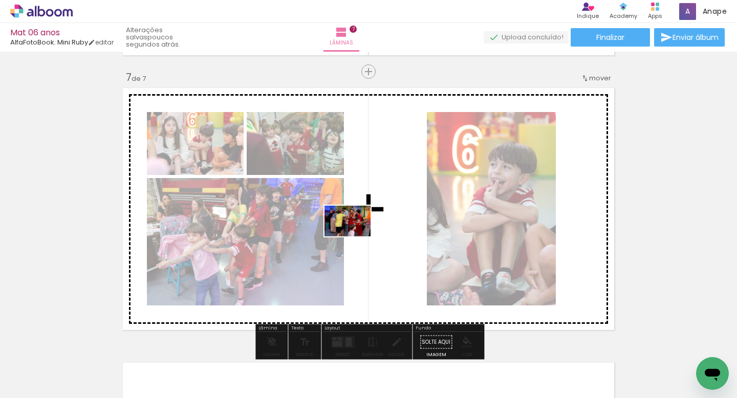
drag, startPoint x: 315, startPoint y: 362, endPoint x: 355, endPoint y: 236, distance: 132.0
click at [355, 236] on quentale-workspace at bounding box center [368, 199] width 737 height 398
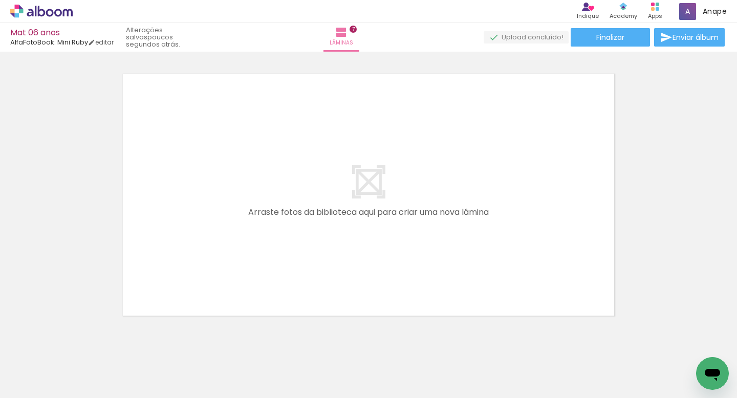
scroll to position [1936, 0]
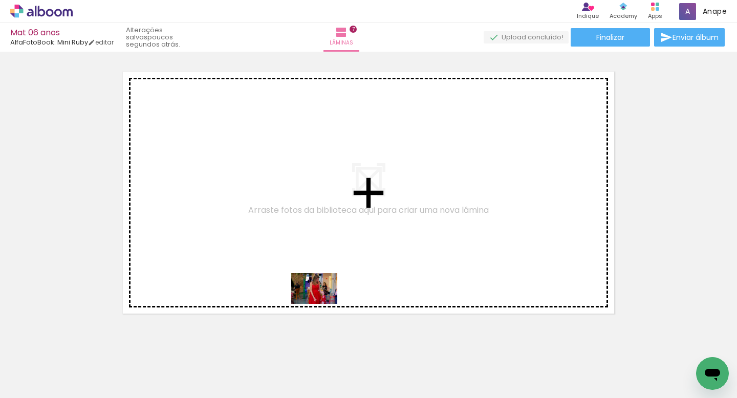
drag, startPoint x: 496, startPoint y: 376, endPoint x: 317, endPoint y: 301, distance: 194.2
click at [318, 301] on quentale-workspace at bounding box center [368, 199] width 737 height 398
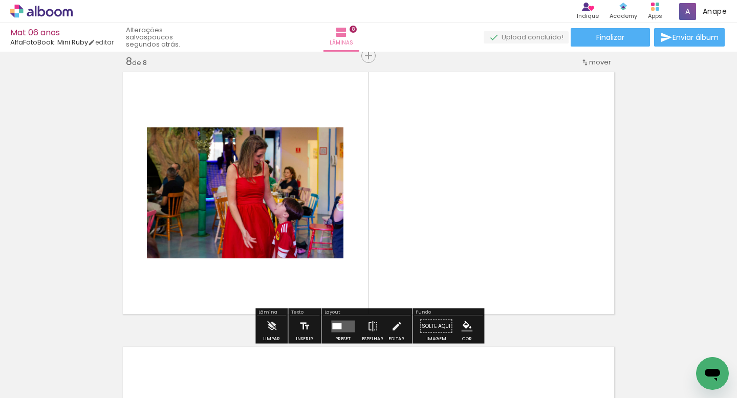
scroll to position [1935, 0]
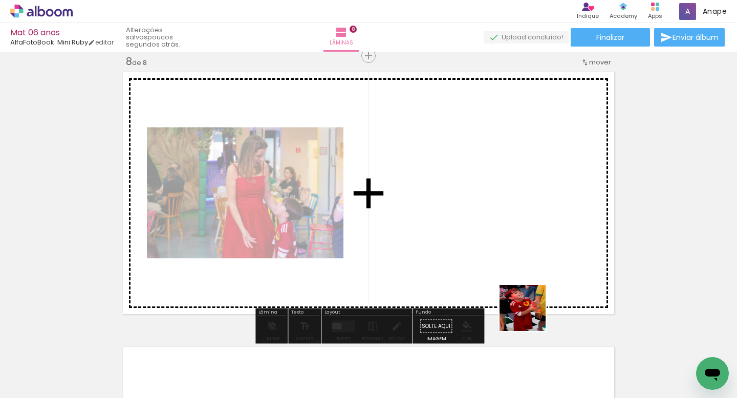
drag, startPoint x: 543, startPoint y: 365, endPoint x: 478, endPoint y: 226, distance: 154.2
click at [478, 226] on quentale-workspace at bounding box center [368, 199] width 737 height 398
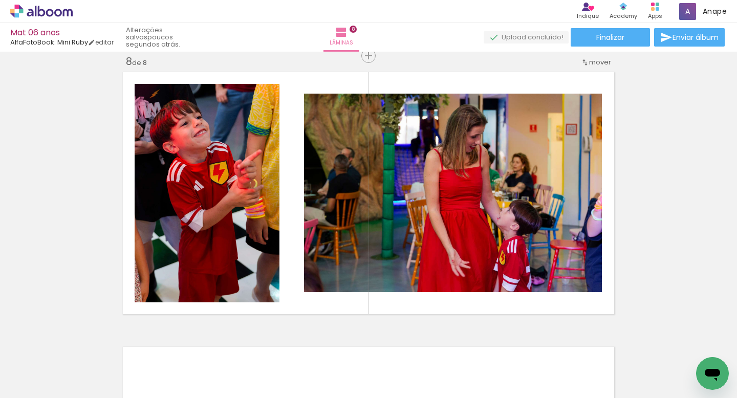
scroll to position [0, 2157]
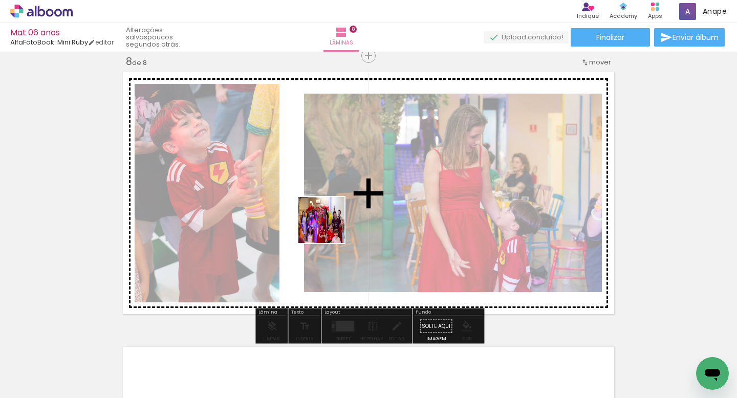
drag, startPoint x: 296, startPoint y: 368, endPoint x: 337, endPoint y: 214, distance: 158.9
click at [336, 216] on quentale-workspace at bounding box center [368, 199] width 737 height 398
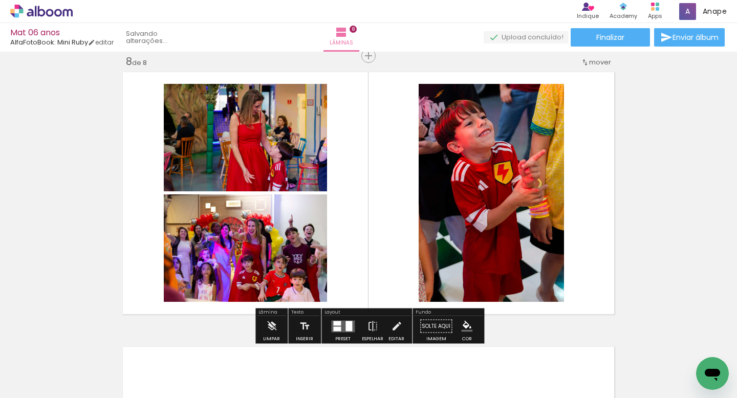
drag, startPoint x: 243, startPoint y: 371, endPoint x: 360, endPoint y: 217, distance: 192.7
click at [355, 222] on quentale-workspace at bounding box center [368, 199] width 737 height 398
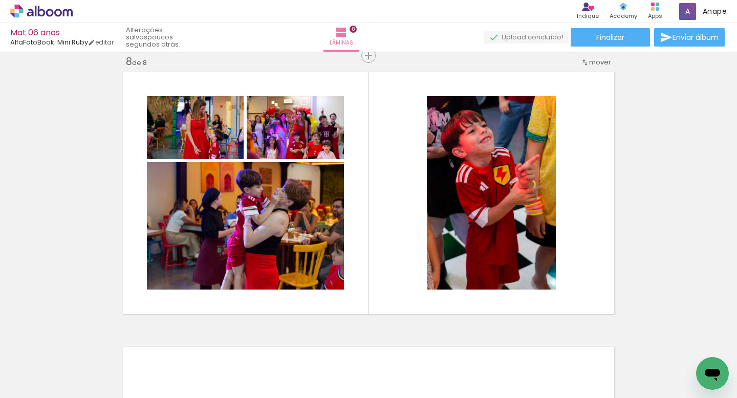
scroll to position [0, 4247]
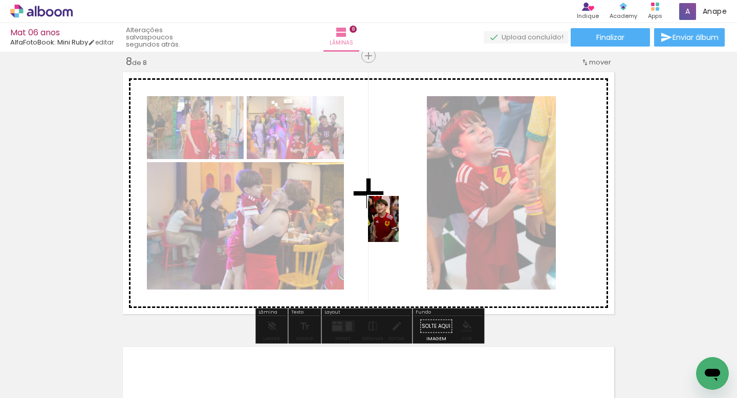
click at [397, 225] on quentale-workspace at bounding box center [368, 199] width 737 height 398
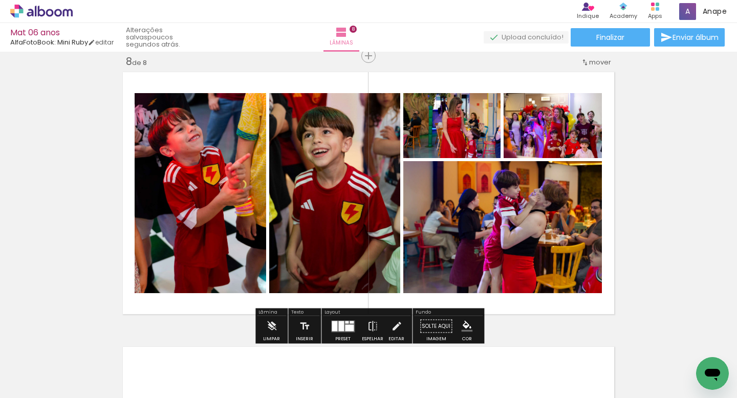
click at [439, 211] on quentale-photo at bounding box center [502, 227] width 198 height 132
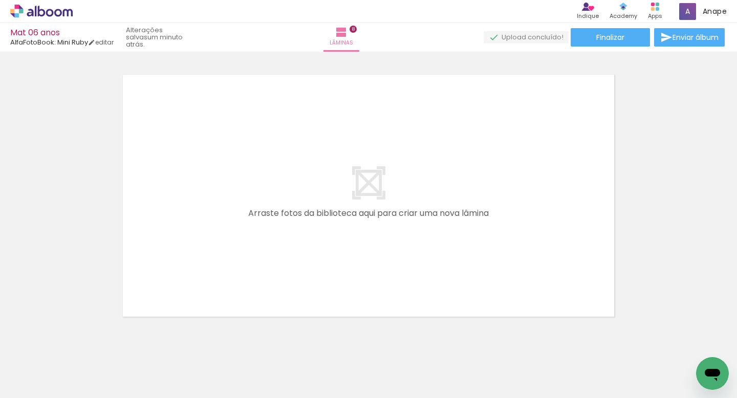
scroll to position [0, 376]
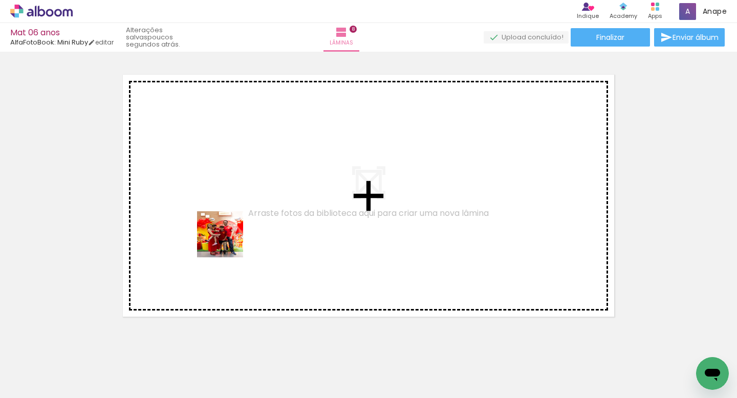
drag, startPoint x: 236, startPoint y: 292, endPoint x: 228, endPoint y: 241, distance: 51.3
click at [228, 241] on quentale-workspace at bounding box center [368, 199] width 737 height 398
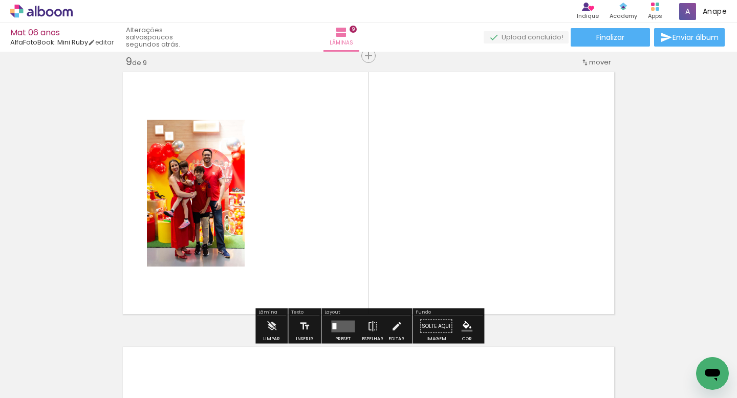
scroll to position [2210, 0]
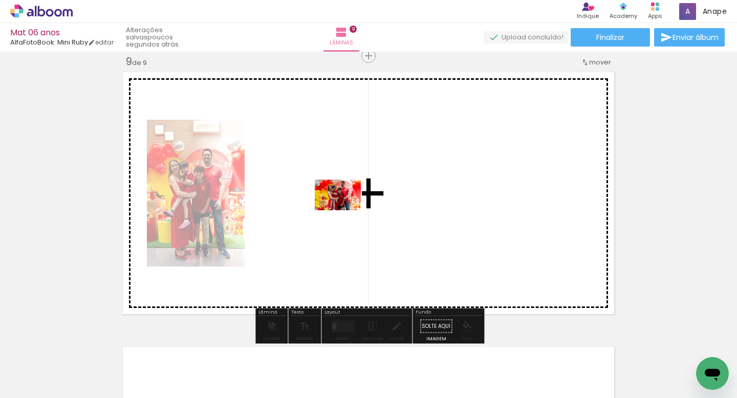
drag, startPoint x: 302, startPoint y: 371, endPoint x: 345, endPoint y: 210, distance: 167.4
click at [345, 210] on quentale-workspace at bounding box center [368, 199] width 737 height 398
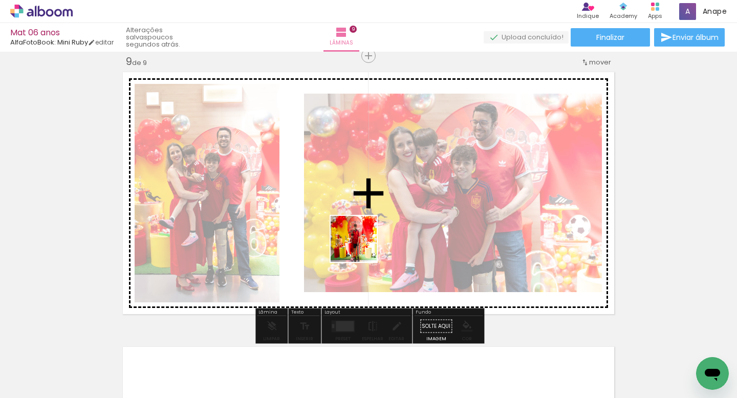
drag, startPoint x: 371, startPoint y: 360, endPoint x: 361, endPoint y: 228, distance: 132.9
click at [357, 212] on quentale-workspace at bounding box center [368, 199] width 737 height 398
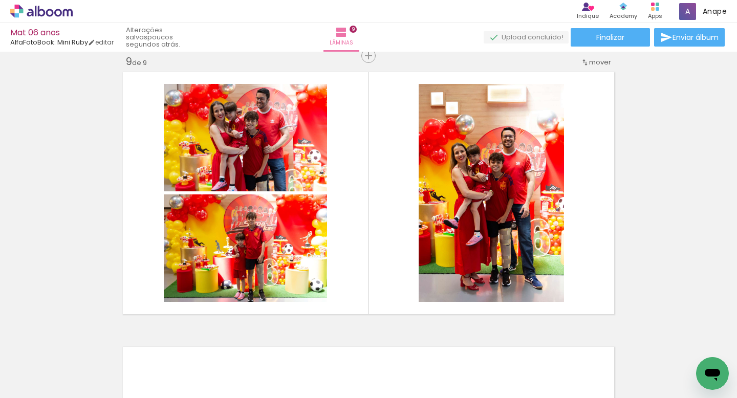
scroll to position [0, 450]
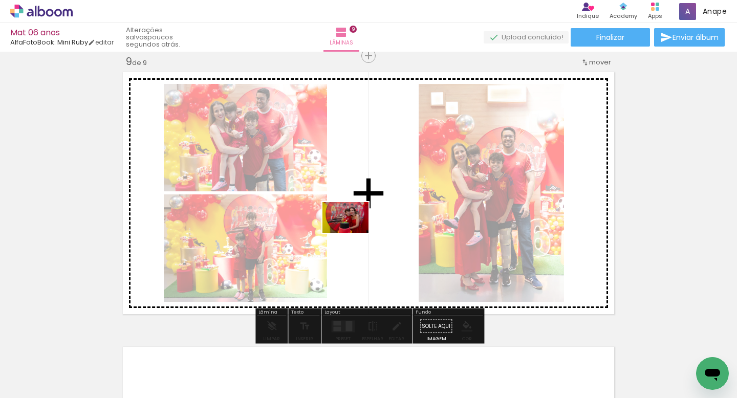
drag, startPoint x: 465, startPoint y: 370, endPoint x: 353, endPoint y: 233, distance: 176.7
click at [353, 233] on quentale-workspace at bounding box center [368, 199] width 737 height 398
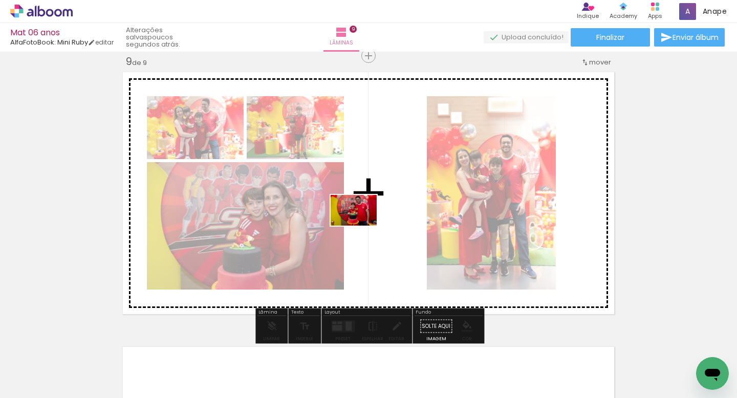
drag, startPoint x: 516, startPoint y: 367, endPoint x: 360, endPoint y: 224, distance: 212.1
click at [360, 224] on quentale-workspace at bounding box center [368, 199] width 737 height 398
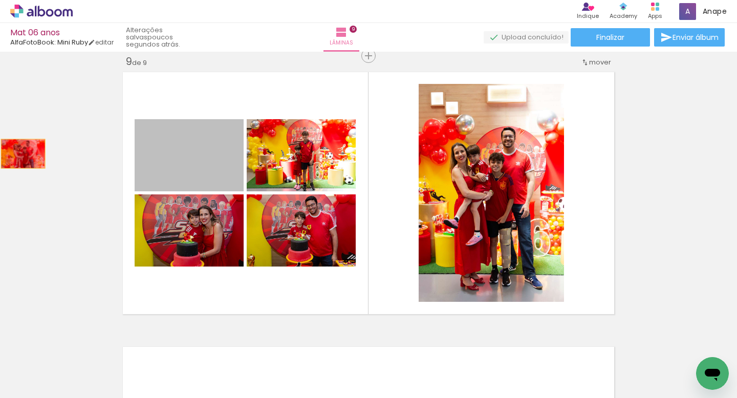
drag, startPoint x: 208, startPoint y: 167, endPoint x: 24, endPoint y: 153, distance: 184.7
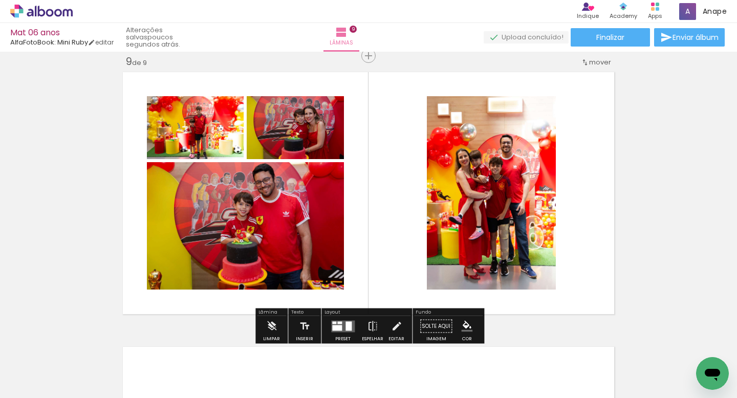
click at [334, 317] on div at bounding box center [343, 326] width 28 height 20
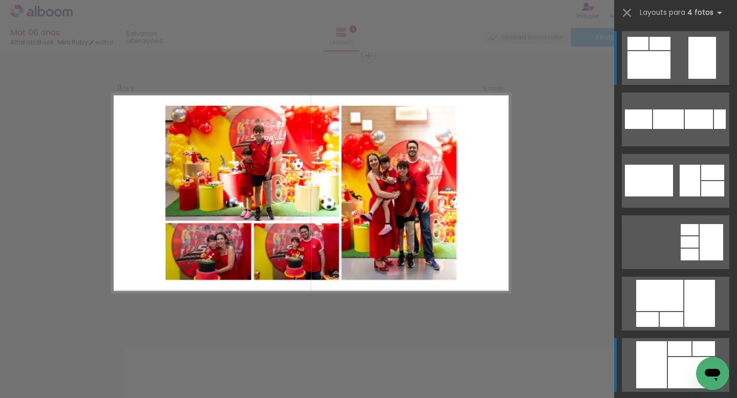
scroll to position [84, 0]
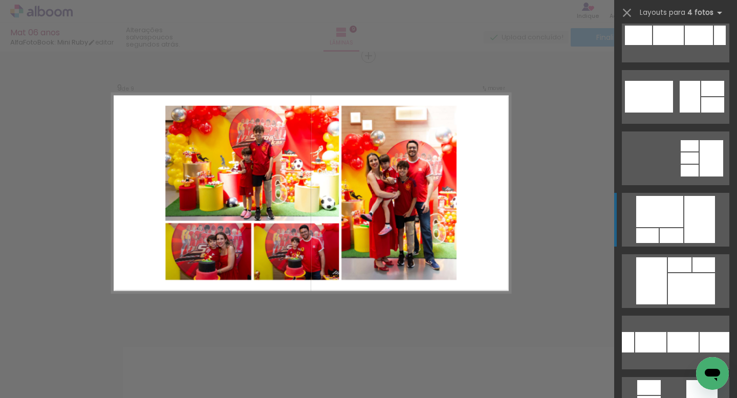
click at [666, 222] on div at bounding box center [659, 211] width 47 height 31
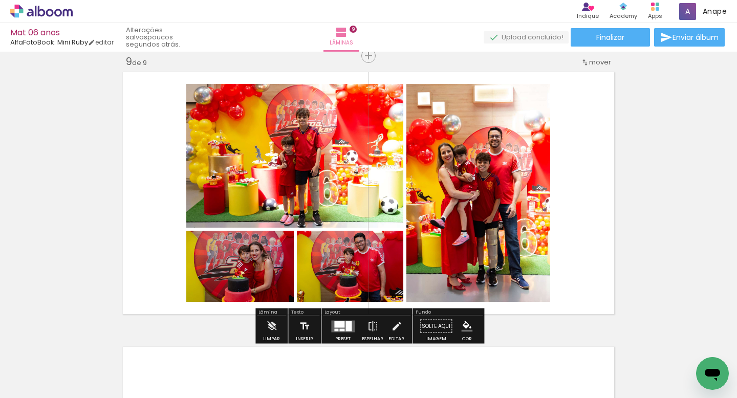
click at [593, 63] on span "mover" at bounding box center [600, 62] width 22 height 10
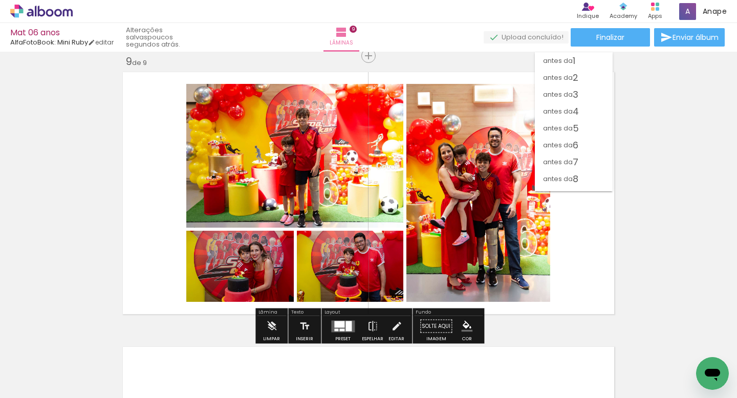
scroll to position [12, 0]
click at [577, 84] on span "3" at bounding box center [575, 82] width 6 height 17
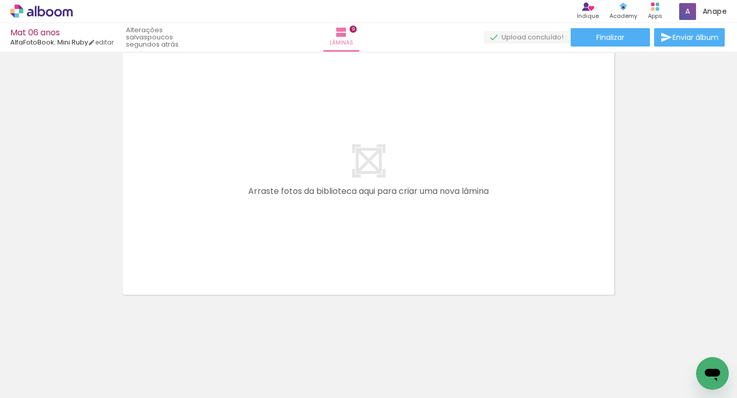
scroll to position [0, 576]
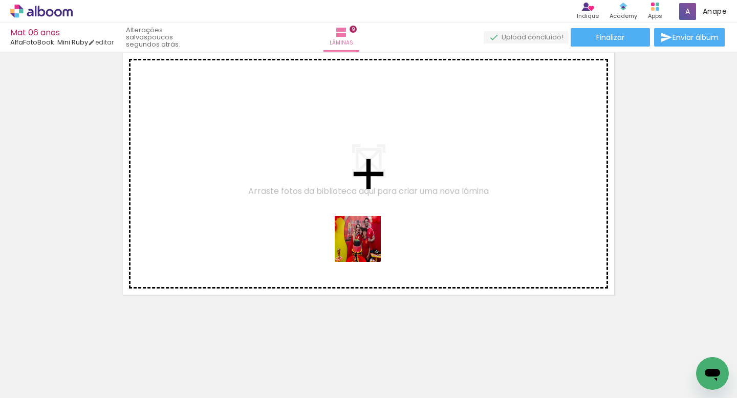
drag, startPoint x: 455, startPoint y: 369, endPoint x: 374, endPoint y: 256, distance: 139.4
click at [365, 246] on quentale-workspace at bounding box center [368, 199] width 737 height 398
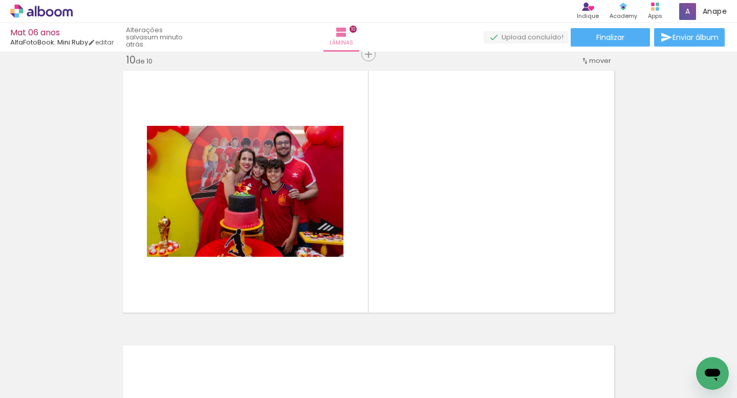
scroll to position [2485, 0]
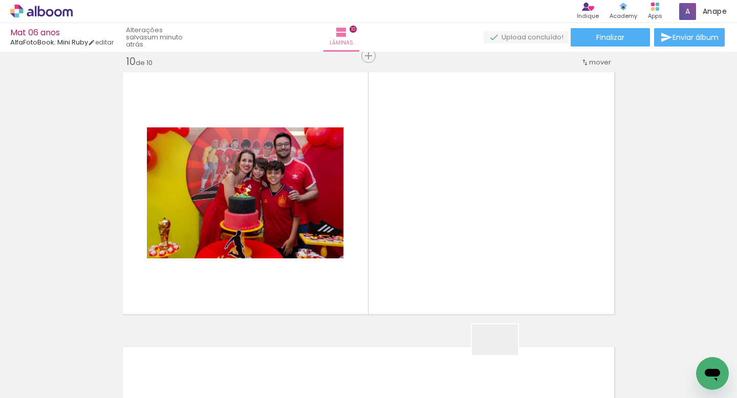
drag, startPoint x: 502, startPoint y: 362, endPoint x: 523, endPoint y: 316, distance: 50.8
click at [476, 241] on quentale-workspace at bounding box center [368, 199] width 737 height 398
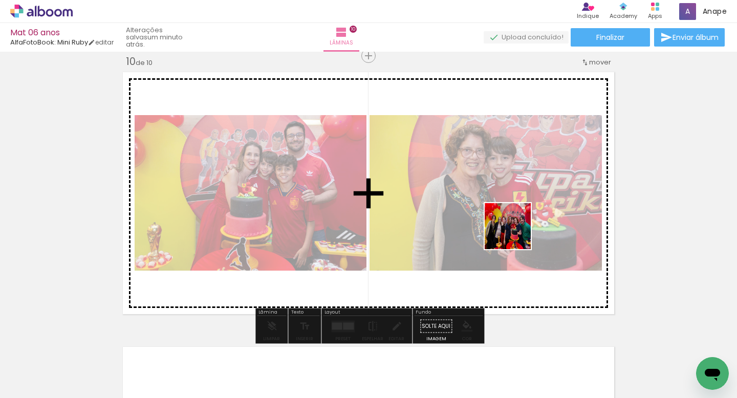
drag, startPoint x: 564, startPoint y: 365, endPoint x: 567, endPoint y: 288, distance: 76.8
click at [507, 212] on quentale-workspace at bounding box center [368, 199] width 737 height 398
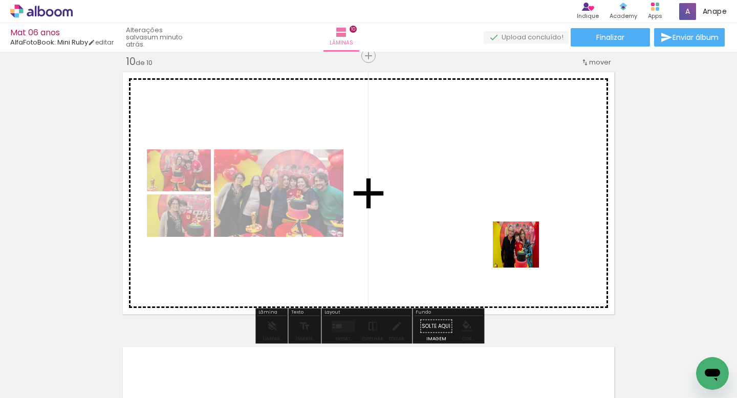
drag, startPoint x: 623, startPoint y: 377, endPoint x: 507, endPoint y: 220, distance: 195.0
click at [507, 221] on quentale-workspace at bounding box center [368, 199] width 737 height 398
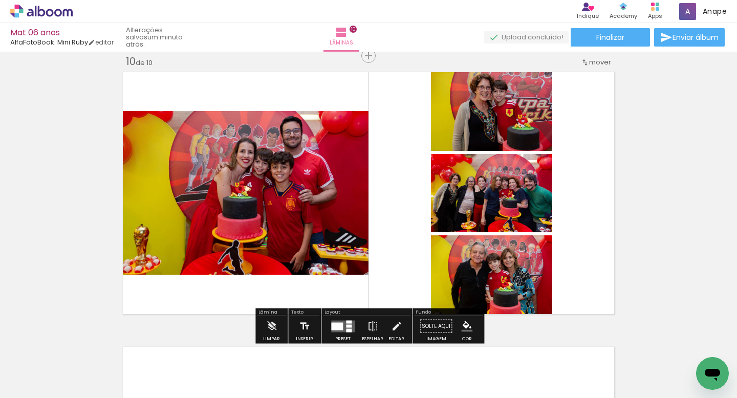
click at [336, 323] on div at bounding box center [337, 326] width 12 height 8
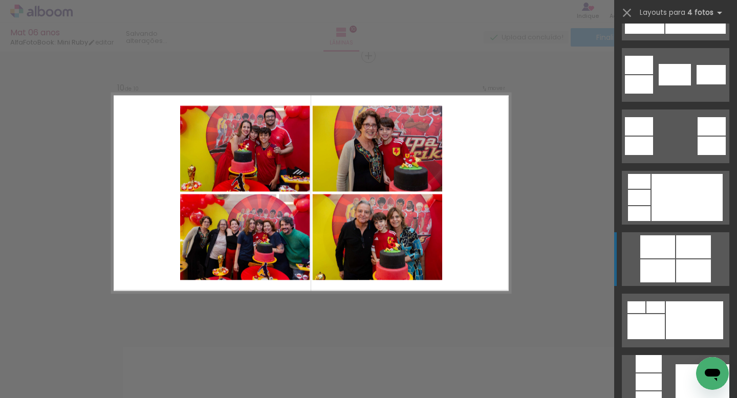
scroll to position [354, 0]
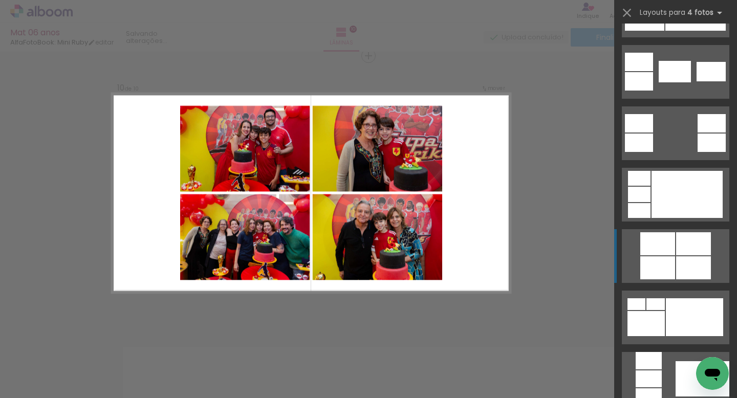
click at [667, 253] on div at bounding box center [657, 243] width 35 height 23
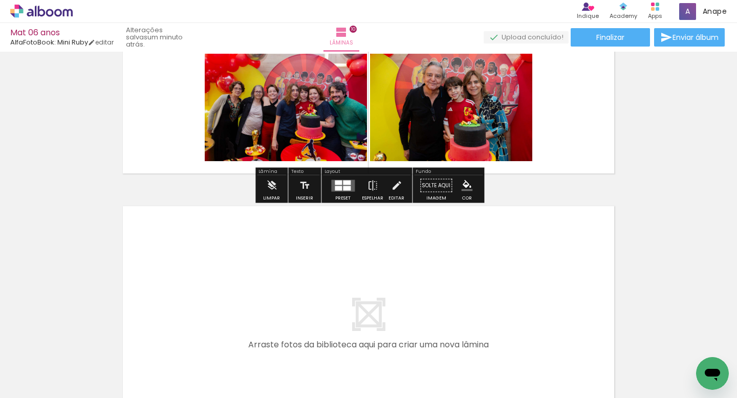
scroll to position [2632, 0]
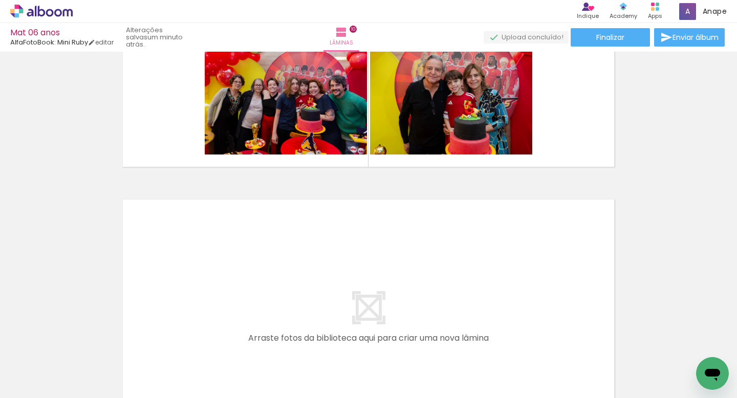
click at [372, 278] on quentale-layouter at bounding box center [368, 320] width 498 height 249
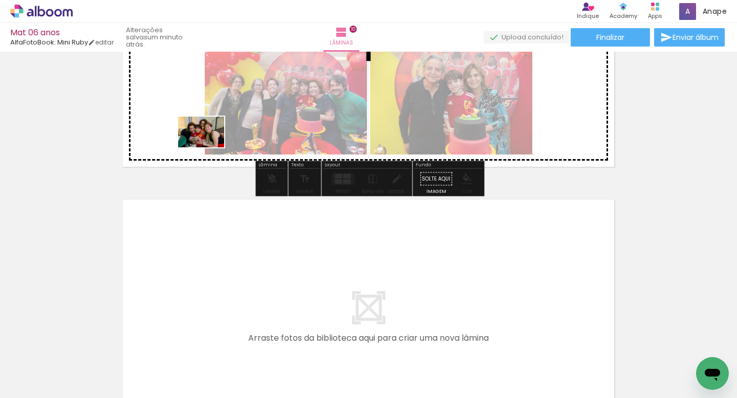
drag, startPoint x: 264, startPoint y: 365, endPoint x: 187, endPoint y: 146, distance: 232.1
click at [187, 131] on quentale-workspace at bounding box center [368, 199] width 737 height 398
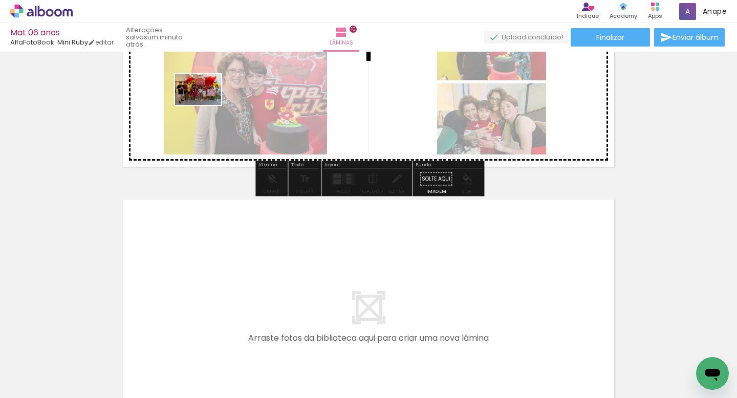
drag, startPoint x: 228, startPoint y: 360, endPoint x: 205, endPoint y: 87, distance: 273.1
click at [205, 87] on quentale-workspace at bounding box center [368, 199] width 737 height 398
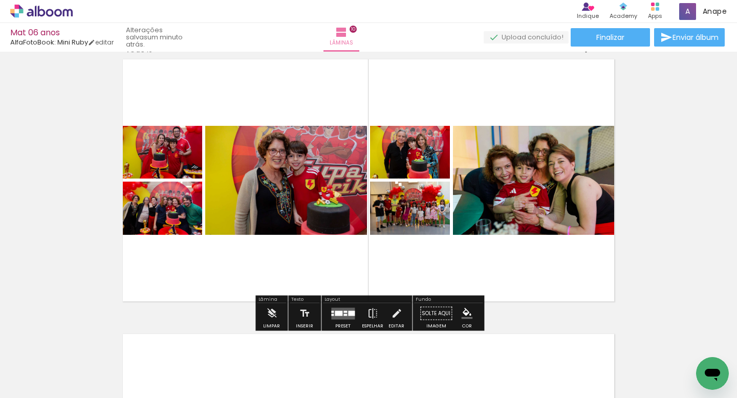
scroll to position [2475, 0]
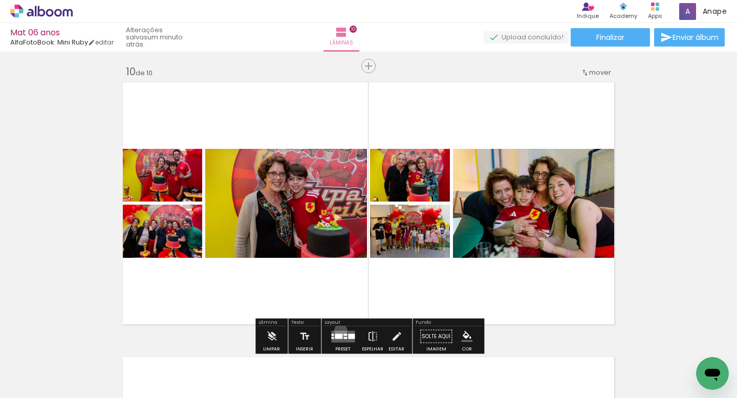
click at [338, 330] on quentale-layouter at bounding box center [343, 336] width 24 height 12
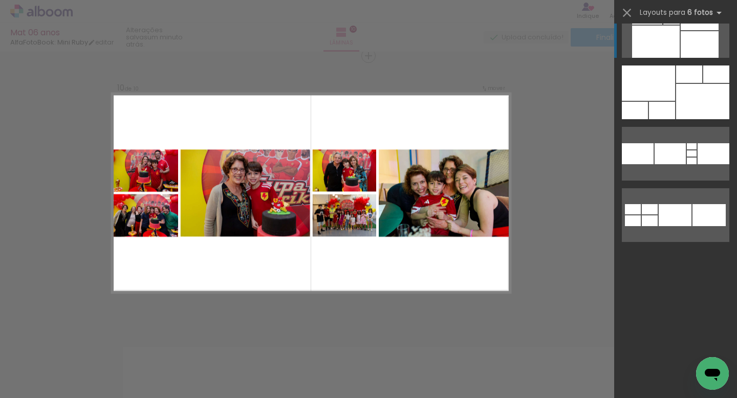
scroll to position [0, 0]
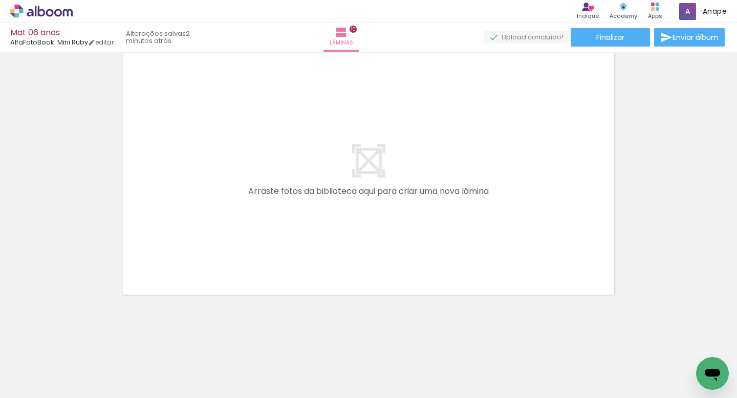
scroll to position [0, 2337]
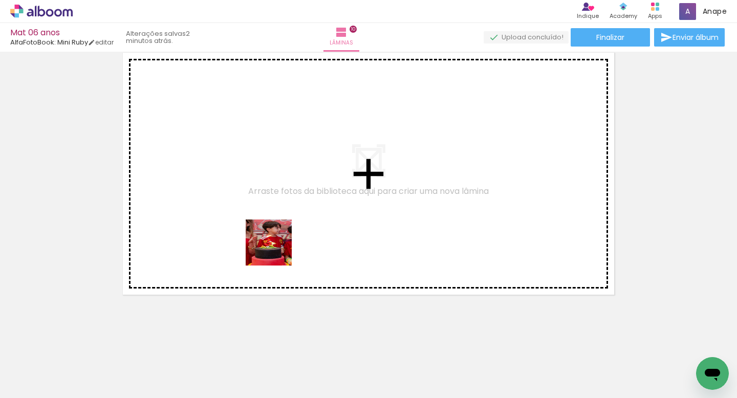
drag, startPoint x: 298, startPoint y: 374, endPoint x: 319, endPoint y: 317, distance: 61.3
click at [264, 191] on quentale-workspace at bounding box center [368, 199] width 737 height 398
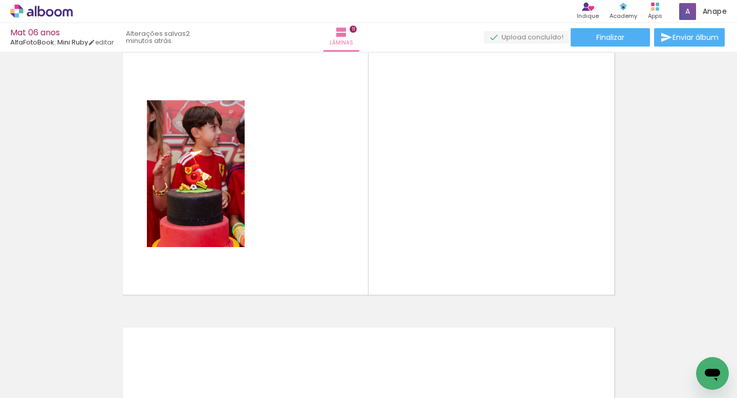
scroll to position [2760, 0]
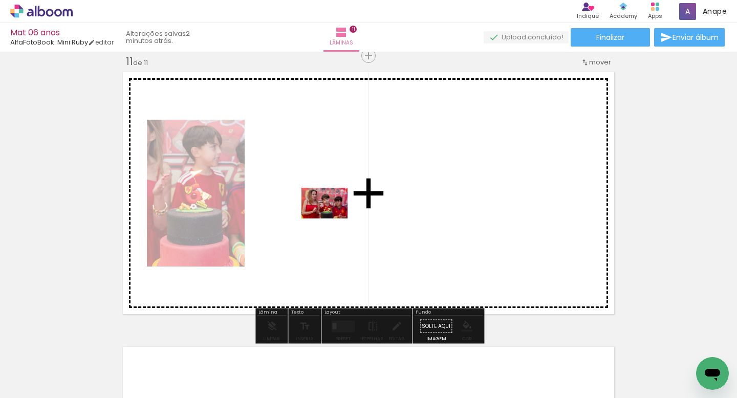
drag, startPoint x: 338, startPoint y: 361, endPoint x: 331, endPoint y: 218, distance: 143.3
click at [331, 218] on quentale-workspace at bounding box center [368, 199] width 737 height 398
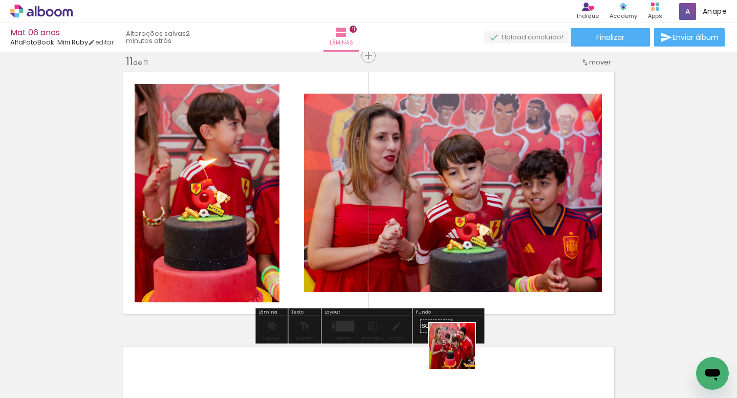
drag, startPoint x: 461, startPoint y: 375, endPoint x: 399, endPoint y: 372, distance: 62.0
click at [438, 208] on quentale-workspace at bounding box center [368, 199] width 737 height 398
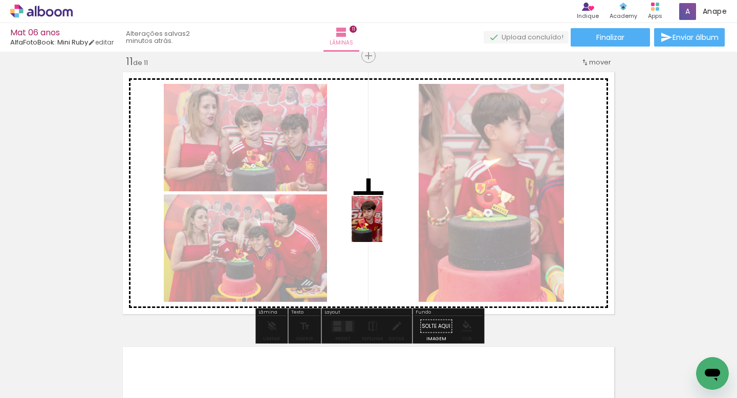
drag, startPoint x: 404, startPoint y: 381, endPoint x: 382, endPoint y: 218, distance: 164.1
click at [382, 218] on quentale-workspace at bounding box center [368, 199] width 737 height 398
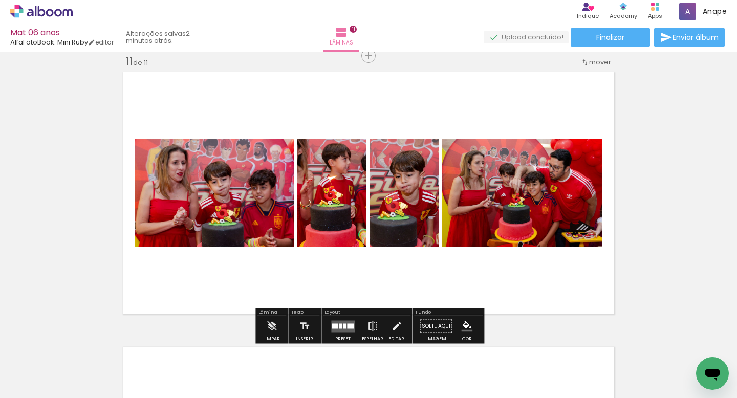
click at [340, 324] on quentale-layouter at bounding box center [343, 326] width 24 height 12
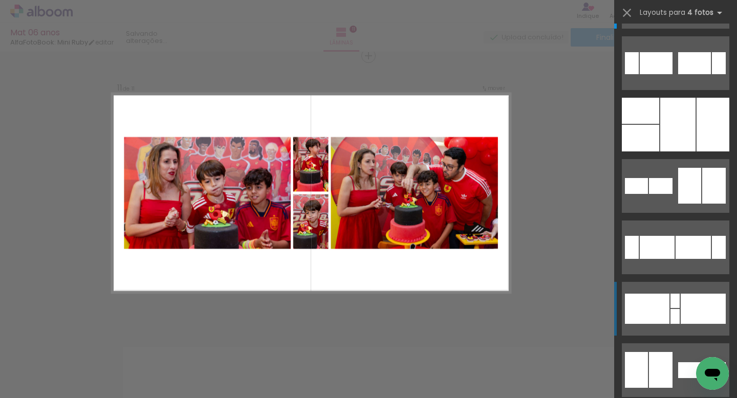
scroll to position [57, 0]
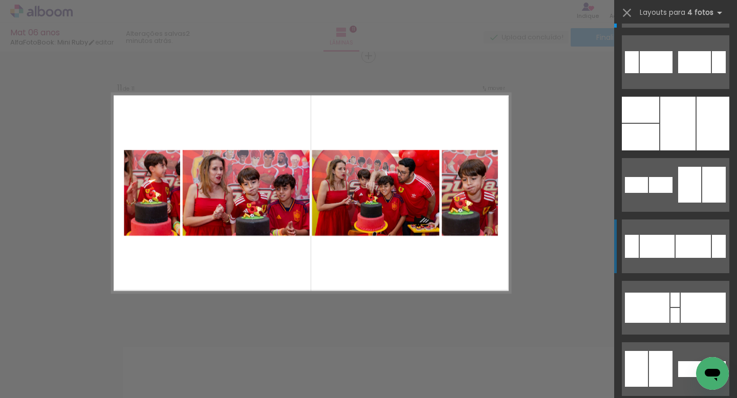
click at [679, 242] on div at bounding box center [692, 246] width 35 height 23
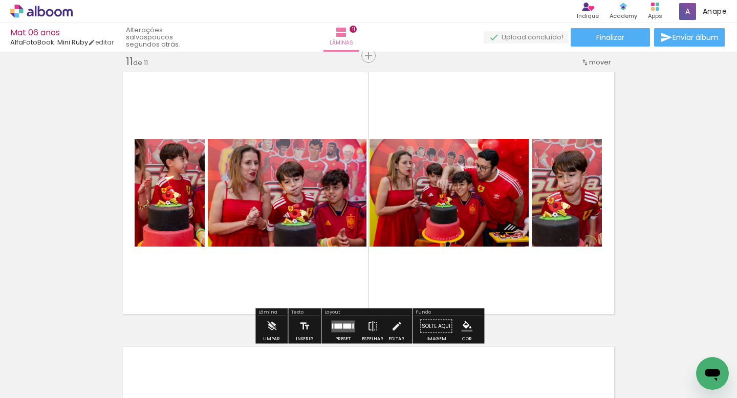
scroll to position [0, 2337]
click at [41, 383] on span "Adicionar Fotos" at bounding box center [36, 384] width 31 height 11
click at [0, 0] on input "file" at bounding box center [0, 0] width 0 height 0
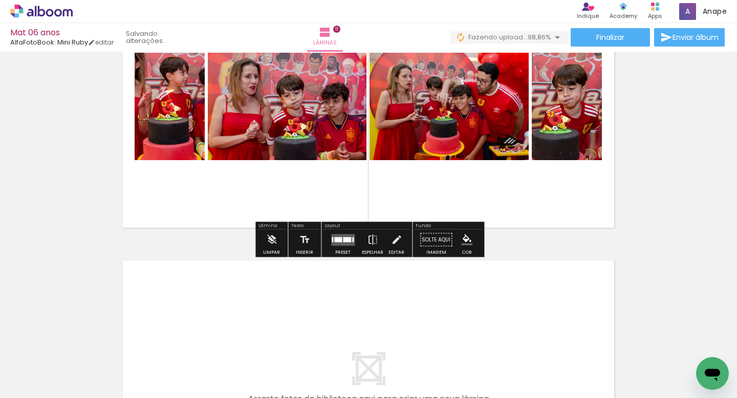
scroll to position [2836, 0]
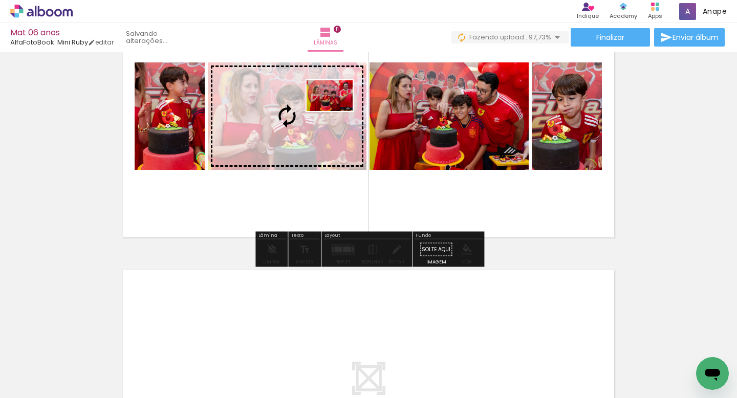
drag, startPoint x: 654, startPoint y: 373, endPoint x: 337, endPoint y: 111, distance: 411.3
click at [337, 111] on quentale-workspace at bounding box center [368, 199] width 737 height 398
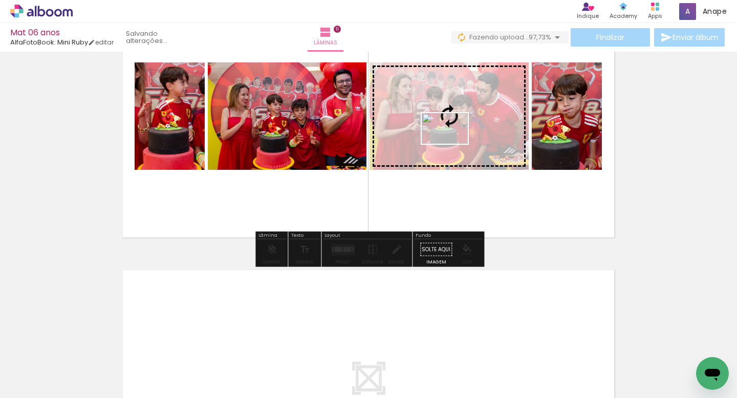
drag, startPoint x: 689, startPoint y: 372, endPoint x: 452, endPoint y: 144, distance: 329.2
click at [452, 144] on quentale-workspace at bounding box center [368, 199] width 737 height 398
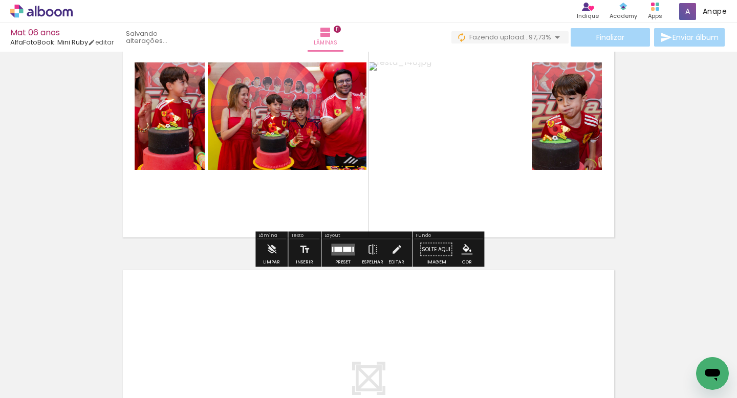
click at [334, 253] on quentale-layouter at bounding box center [343, 249] width 24 height 12
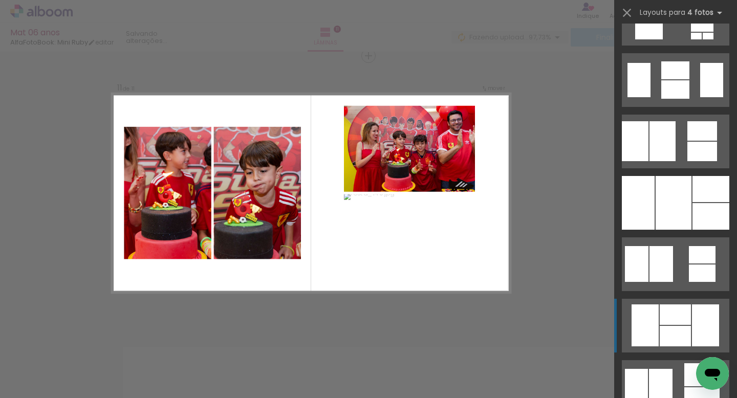
scroll to position [914, 0]
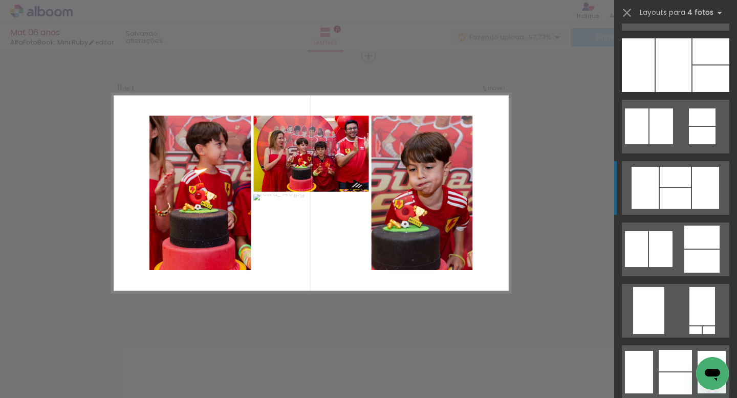
click at [676, 184] on div at bounding box center [674, 177] width 31 height 20
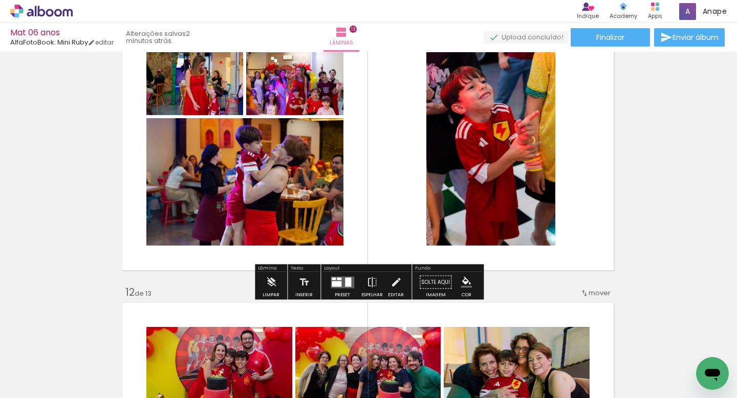
scroll to position [2807, 1]
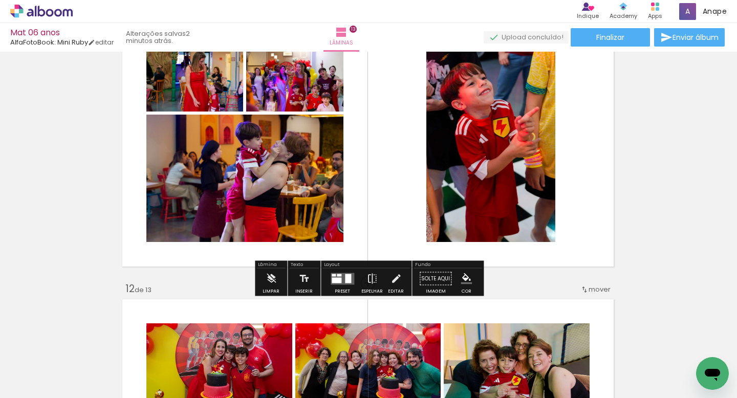
click at [335, 283] on quentale-layouter at bounding box center [342, 279] width 24 height 12
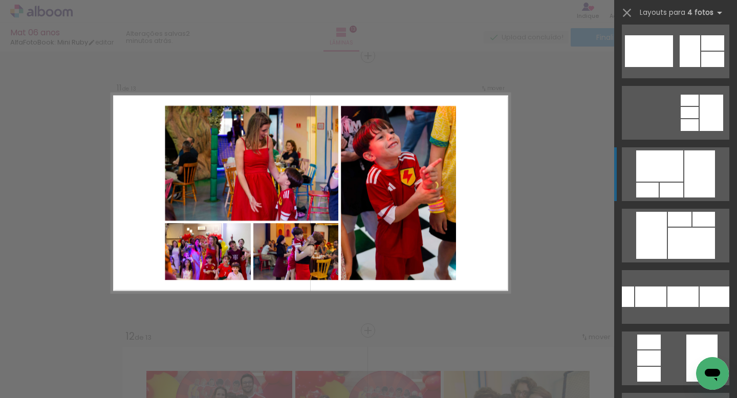
scroll to position [138, 0]
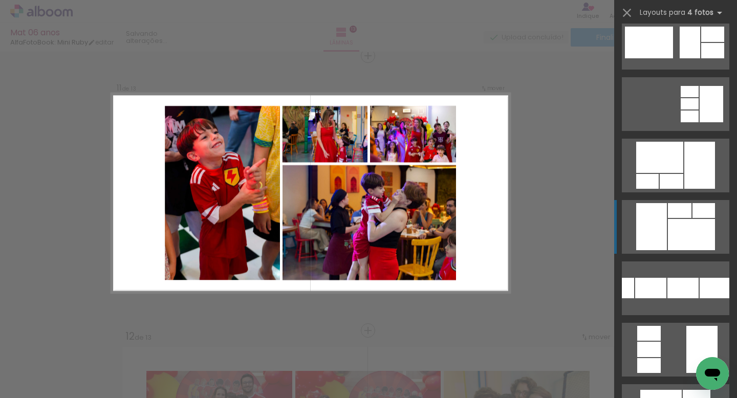
click at [688, 219] on div at bounding box center [690, 234] width 47 height 31
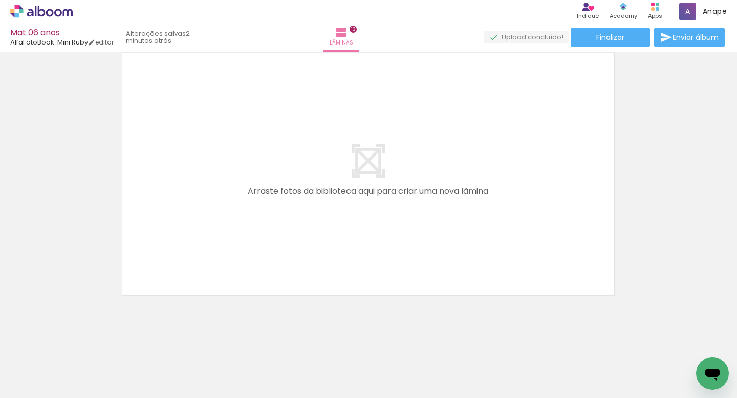
scroll to position [0, 4392]
drag, startPoint x: 470, startPoint y: 377, endPoint x: 475, endPoint y: 235, distance: 142.3
click at [475, 236] on quentale-workspace at bounding box center [368, 199] width 737 height 398
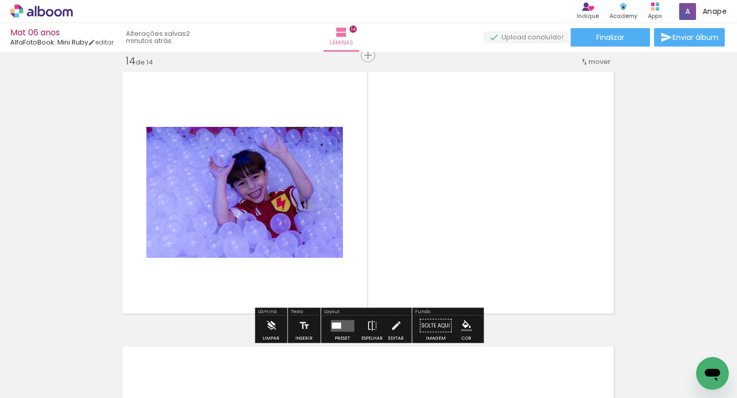
scroll to position [3584, 1]
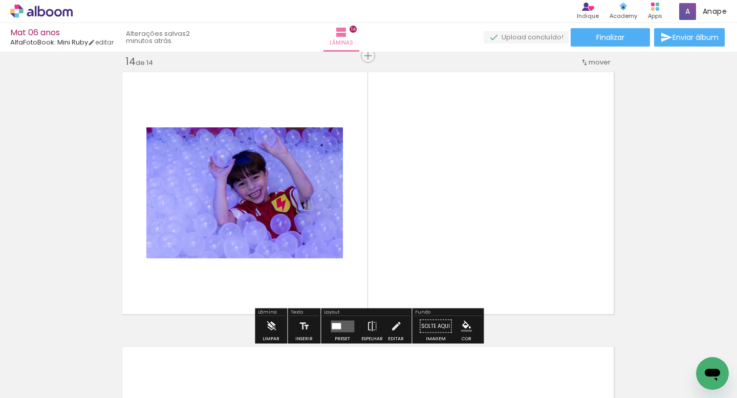
click at [341, 311] on div "Layout" at bounding box center [365, 313] width 87 height 6
click at [339, 329] on quentale-layouter at bounding box center [342, 326] width 24 height 12
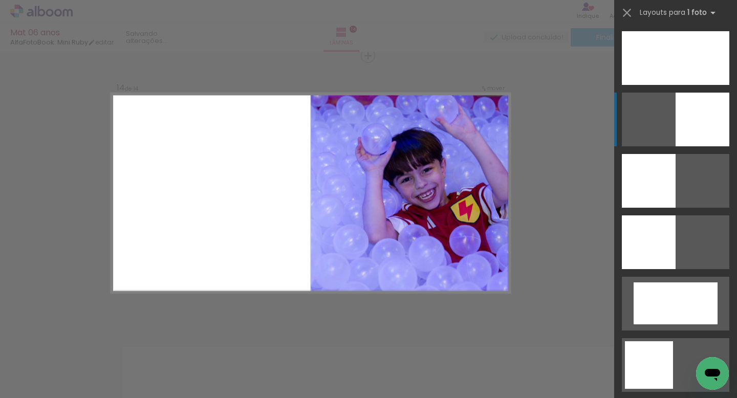
scroll to position [737, 0]
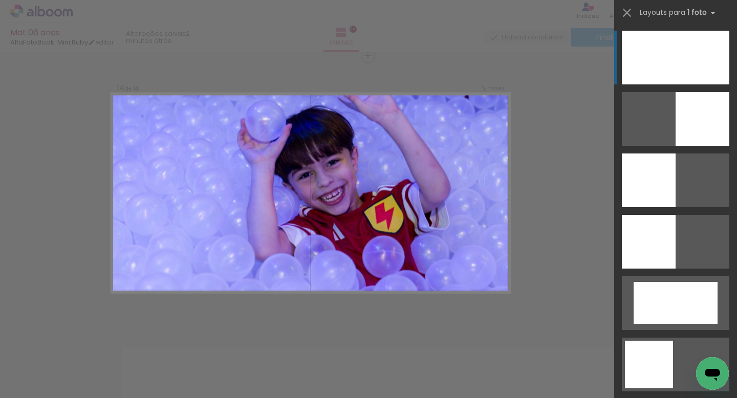
click at [683, 62] on div at bounding box center [674, 58] width 107 height 54
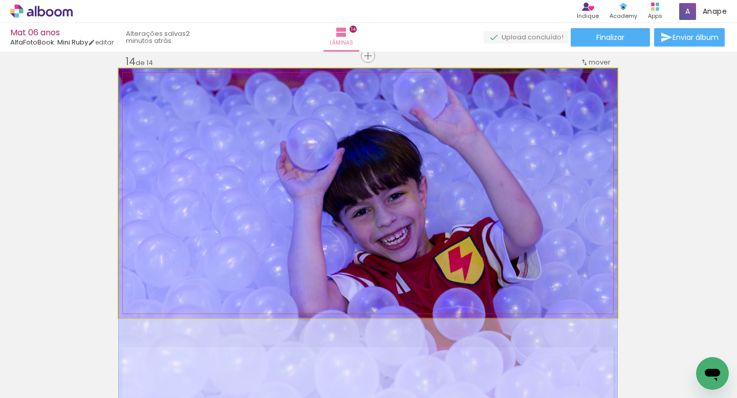
drag, startPoint x: 408, startPoint y: 214, endPoint x: 407, endPoint y: 256, distance: 41.4
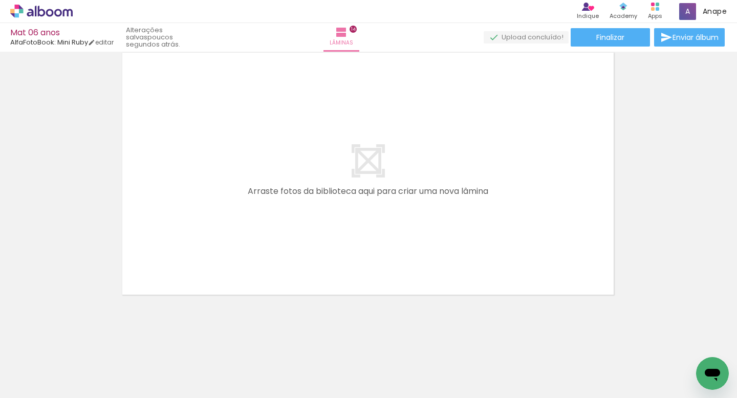
scroll to position [0, 1428]
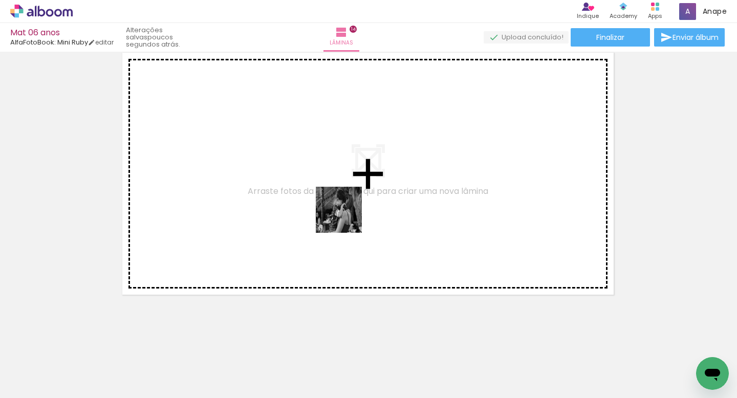
click at [348, 207] on quentale-workspace at bounding box center [368, 199] width 737 height 398
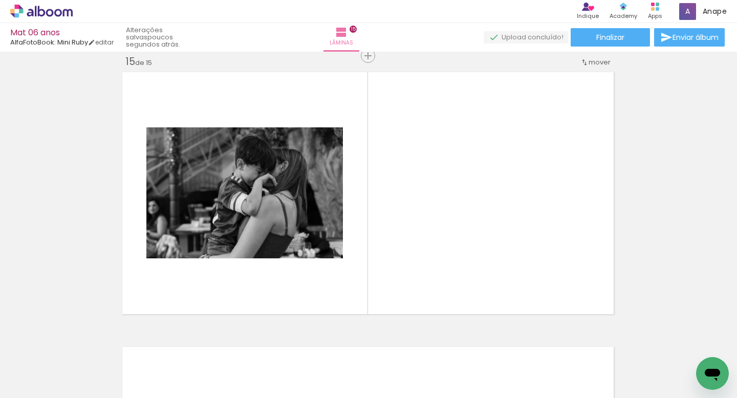
scroll to position [0, 2741]
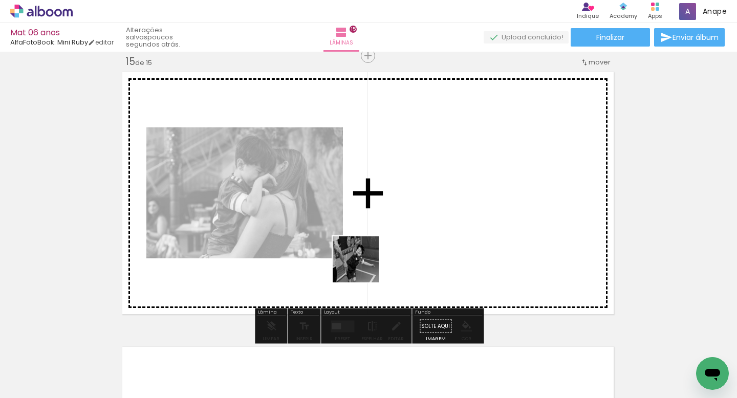
click at [407, 235] on quentale-workspace at bounding box center [368, 199] width 737 height 398
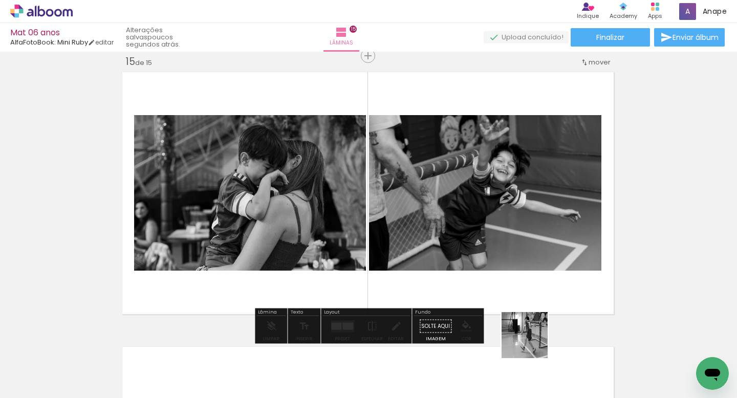
drag, startPoint x: 581, startPoint y: 377, endPoint x: 389, endPoint y: 227, distance: 243.6
click at [390, 228] on quentale-workspace at bounding box center [368, 199] width 737 height 398
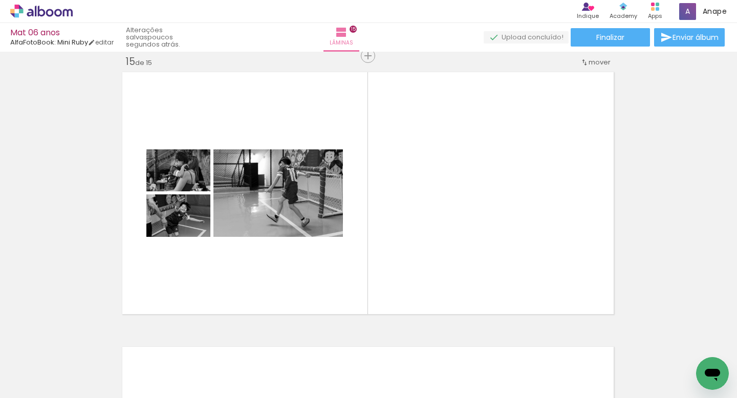
scroll to position [0, 3819]
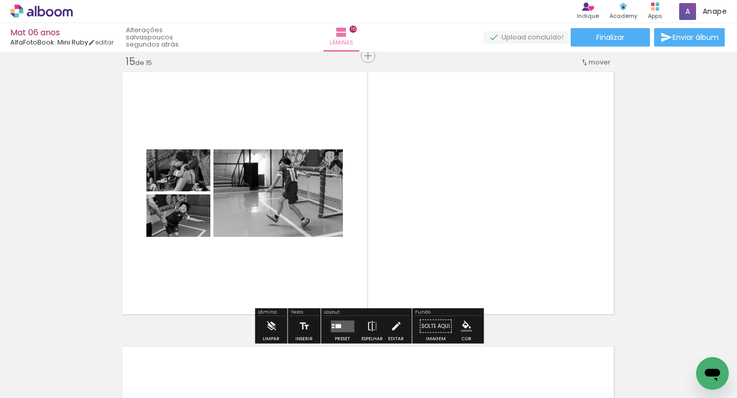
click at [592, 61] on span "mover" at bounding box center [599, 62] width 22 height 10
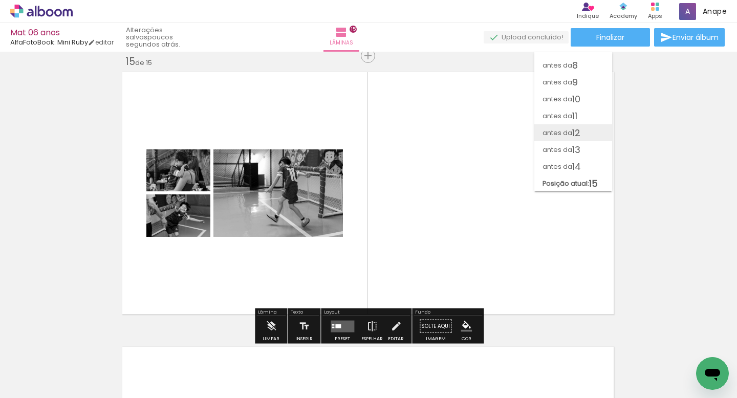
click at [588, 130] on paper-item "antes da 12" at bounding box center [573, 132] width 78 height 17
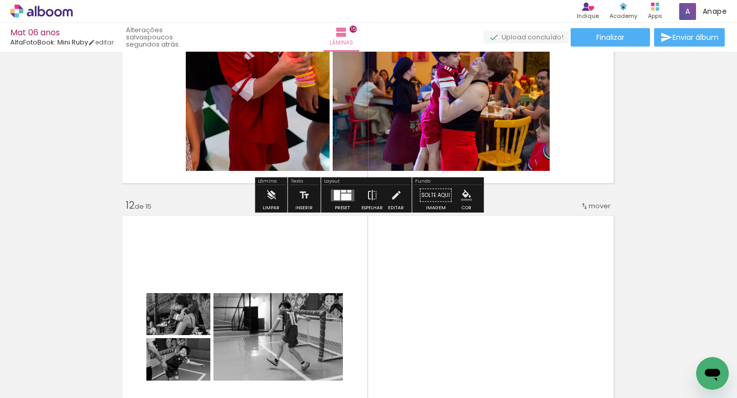
scroll to position [2886, 1]
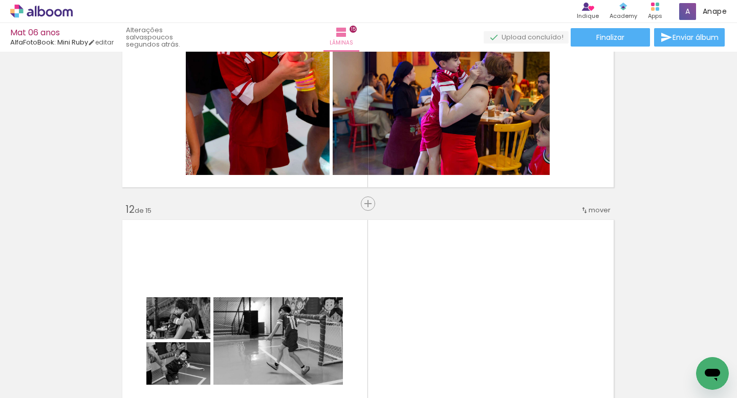
click at [597, 211] on span "mover" at bounding box center [599, 210] width 22 height 10
click at [582, 352] on paper-item "antes da 10" at bounding box center [573, 360] width 78 height 17
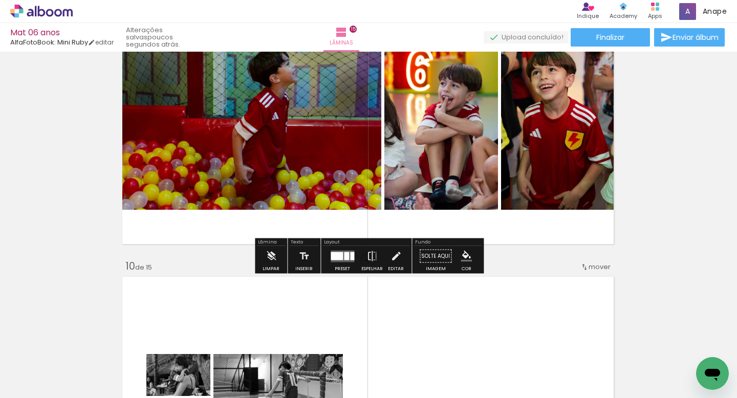
scroll to position [2282, 1]
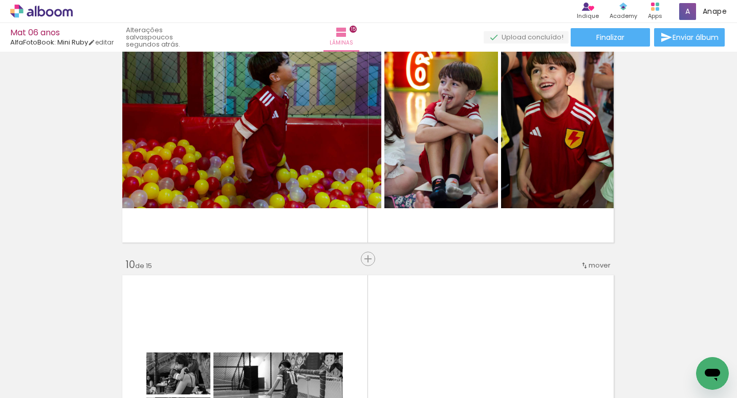
click at [601, 270] on div "mover" at bounding box center [595, 265] width 30 height 17
click at [581, 390] on paper-item "antes da 9" at bounding box center [573, 398] width 78 height 17
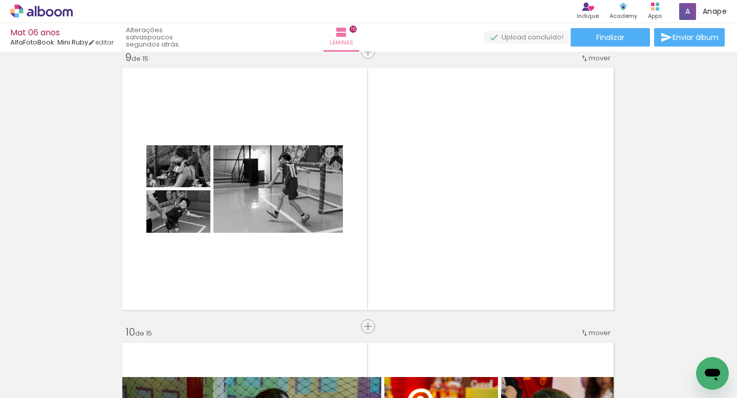
scroll to position [2210, 1]
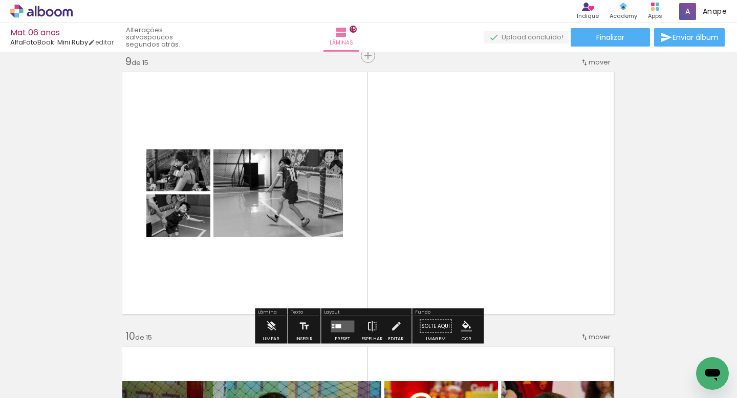
click at [331, 329] on quentale-layouter at bounding box center [342, 326] width 24 height 12
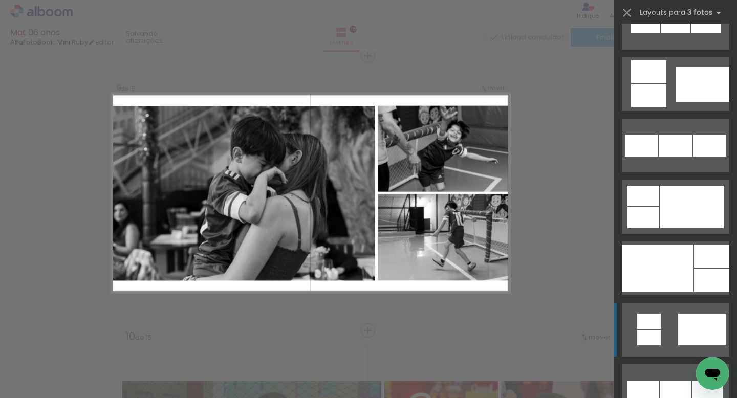
scroll to position [958, 0]
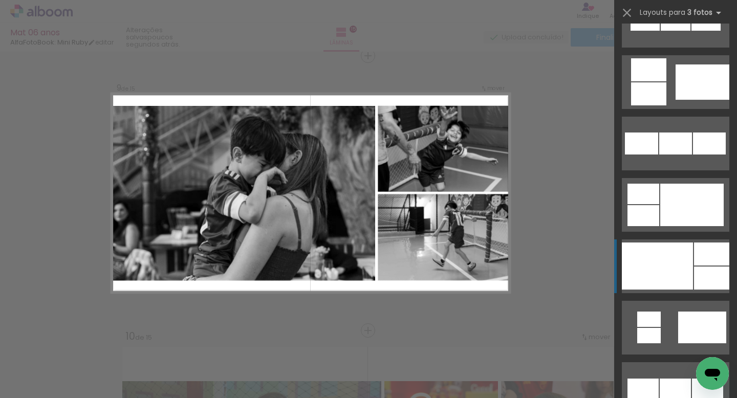
click at [688, 275] on div at bounding box center [656, 265] width 71 height 47
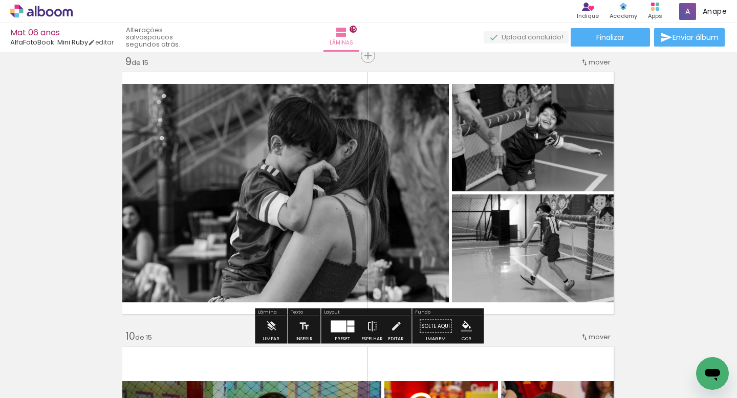
click at [689, 213] on div "Inserir lâmina 1 de 15 Inserir lâmina 2 de 15 Inserir lâmina 3 de 15 Inserir lâ…" at bounding box center [367, 42] width 737 height 4395
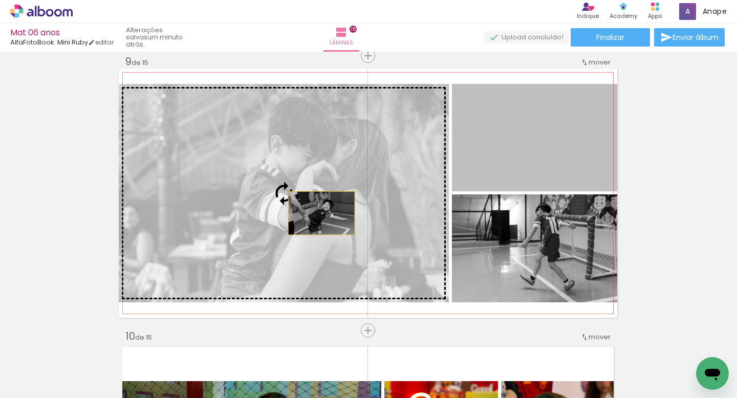
drag, startPoint x: 548, startPoint y: 155, endPoint x: 321, endPoint y: 213, distance: 234.3
click at [0, 0] on slot at bounding box center [0, 0] width 0 height 0
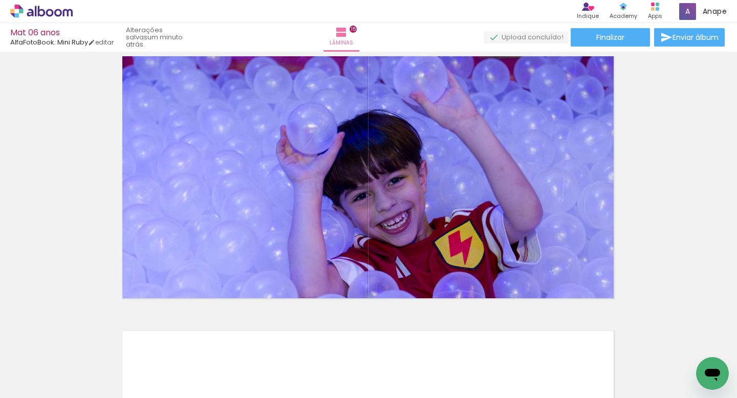
scroll to position [3875, 1]
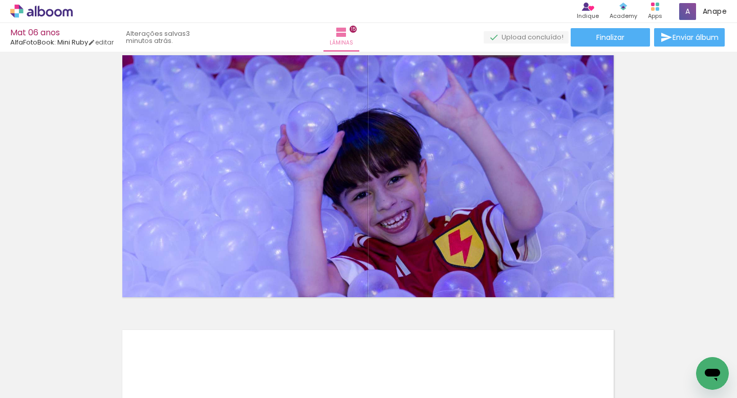
scroll to position [0, 4392]
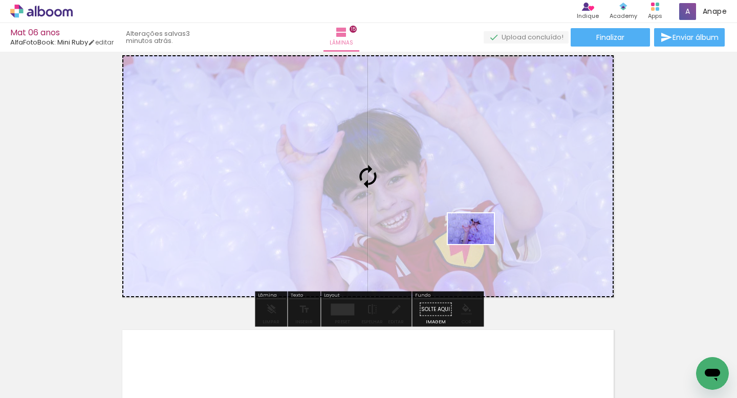
drag, startPoint x: 598, startPoint y: 372, endPoint x: 478, endPoint y: 244, distance: 175.5
click at [478, 244] on quentale-workspace at bounding box center [368, 199] width 737 height 398
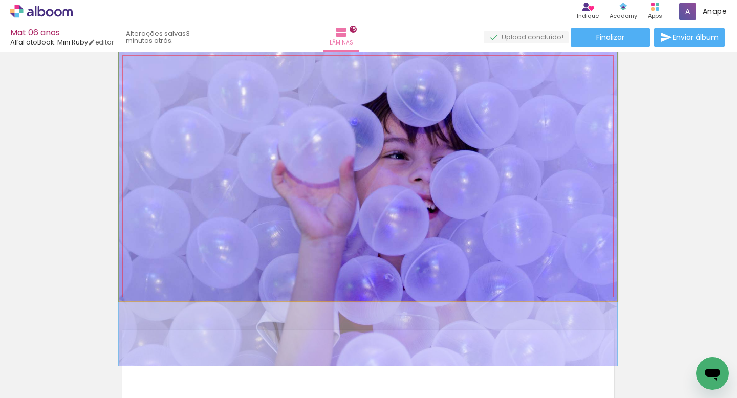
drag, startPoint x: 450, startPoint y: 193, endPoint x: 447, endPoint y: 215, distance: 22.7
click at [447, 215] on div at bounding box center [368, 200] width 498 height 332
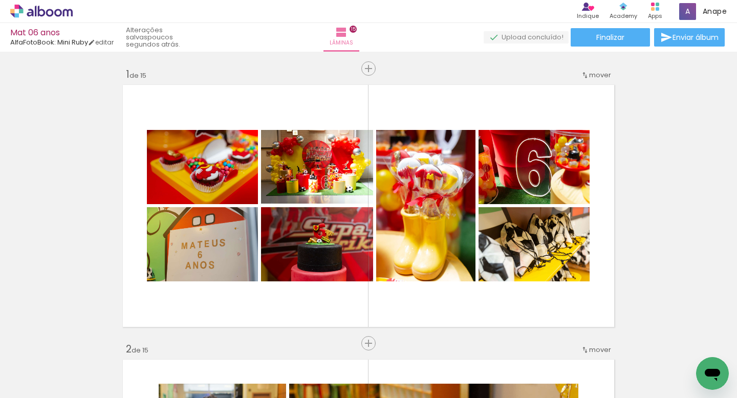
scroll to position [0, 4392]
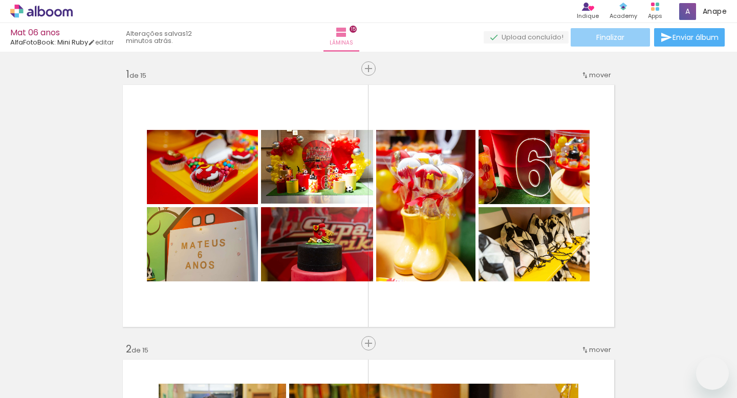
click at [606, 38] on span "Finalizar" at bounding box center [610, 37] width 28 height 7
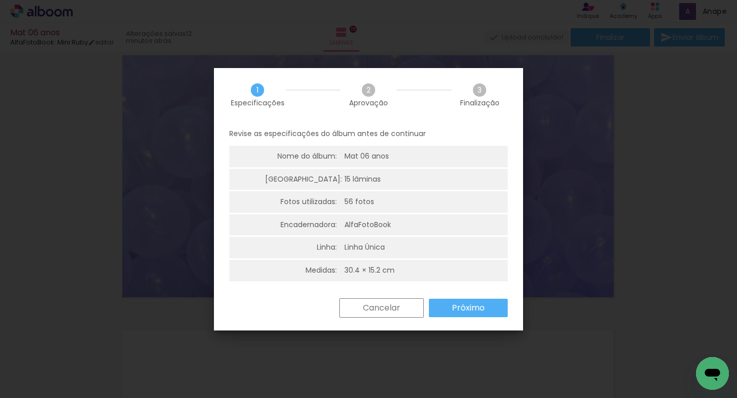
click at [0, 0] on slot "Próximo" at bounding box center [0, 0] width 0 height 0
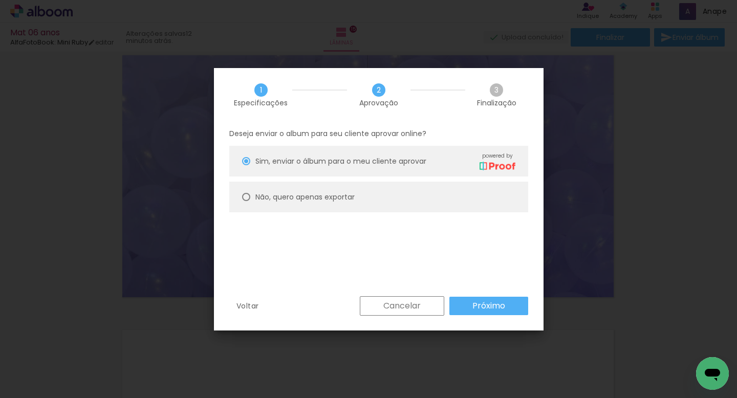
scroll to position [0, 4392]
click at [472, 304] on paper-button "Próximo" at bounding box center [488, 306] width 79 height 18
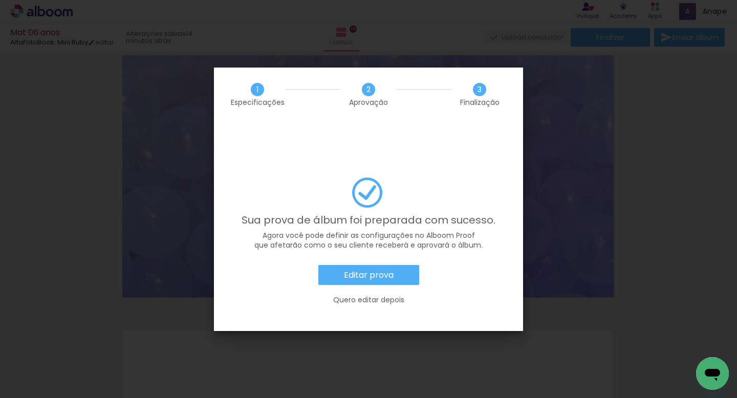
click at [0, 0] on slot "Editar prova" at bounding box center [0, 0] width 0 height 0
